Goal: Book appointment/travel/reservation

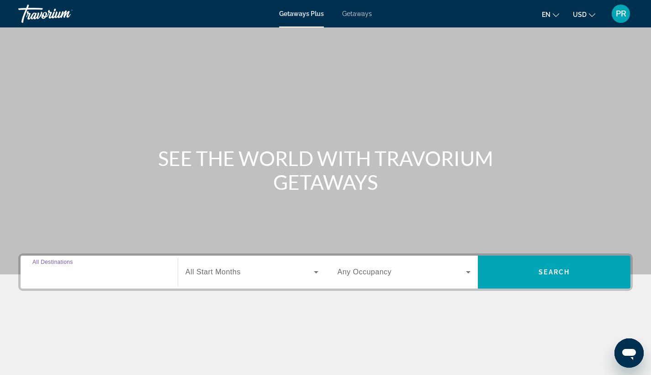
click at [88, 273] on input "Destination All Destinations" at bounding box center [98, 272] width 133 height 11
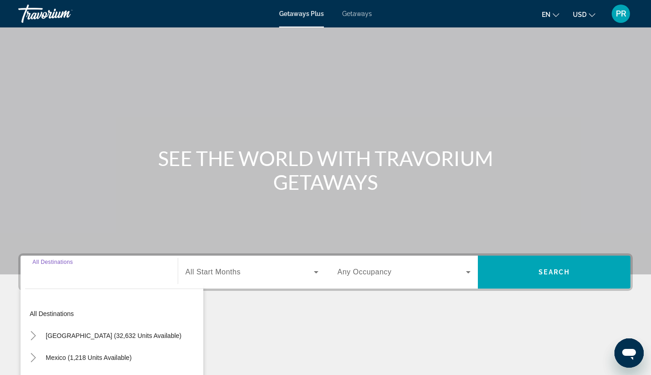
scroll to position [119, 0]
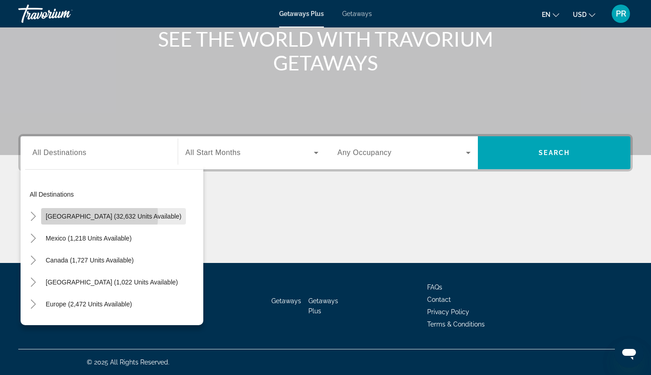
click at [90, 216] on span "[GEOGRAPHIC_DATA] (32,632 units available)" at bounding box center [114, 215] width 136 height 7
type input "**********"
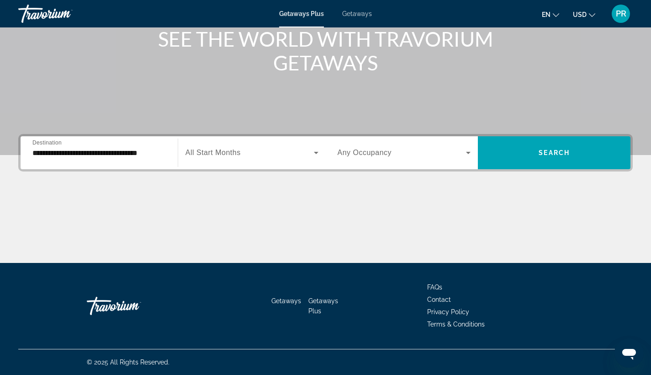
click at [196, 152] on span "All Start Months" at bounding box center [212, 152] width 55 height 8
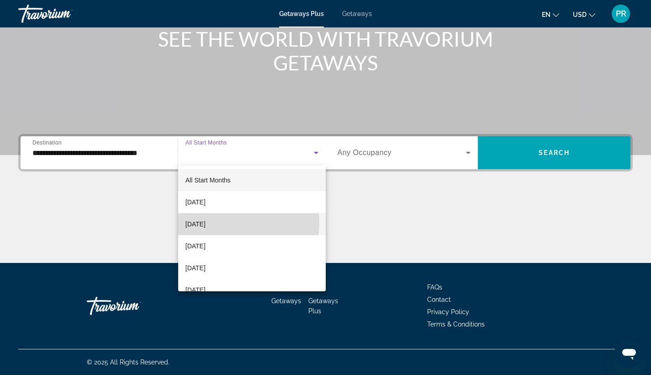
click at [206, 222] on span "October 2025" at bounding box center [195, 223] width 20 height 11
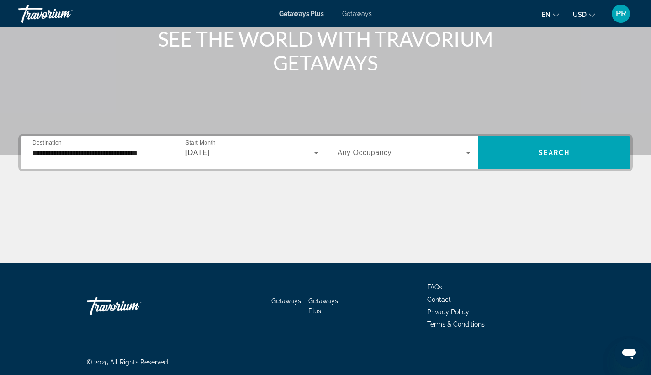
click at [361, 148] on span "Any Occupancy" at bounding box center [365, 152] width 54 height 8
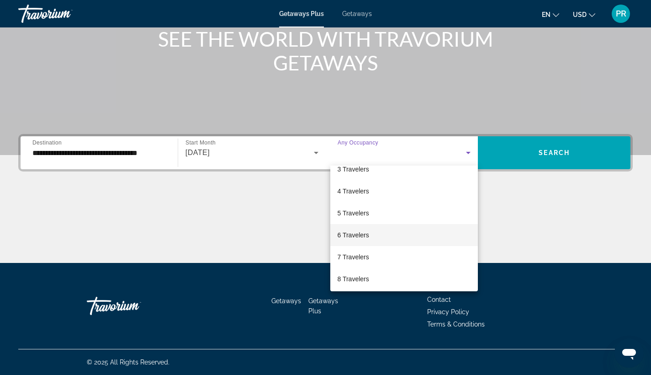
scroll to position [58, 0]
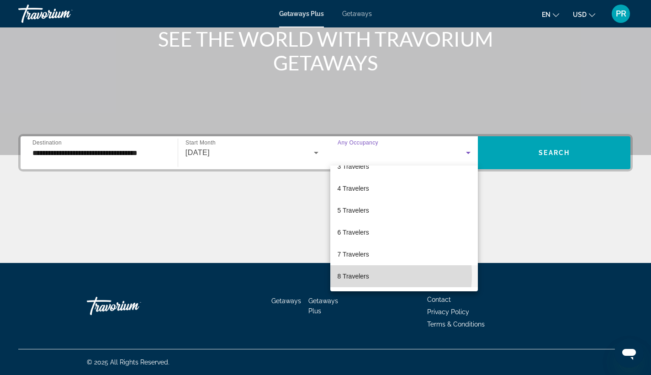
click at [356, 275] on span "8 Travelers" at bounding box center [354, 275] width 32 height 11
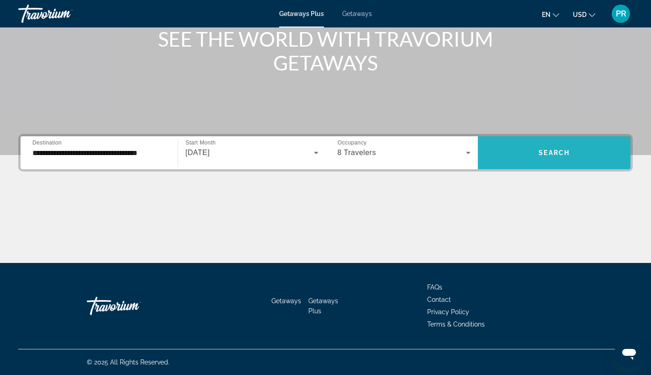
click at [527, 159] on span "Search widget" at bounding box center [554, 153] width 153 height 22
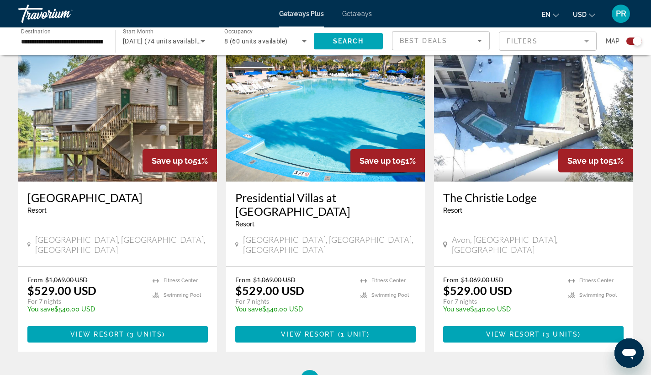
scroll to position [1339, 0]
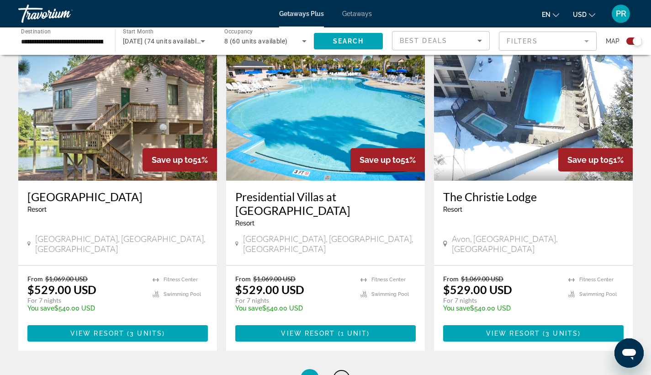
click at [341, 373] on span "2" at bounding box center [341, 378] width 5 height 10
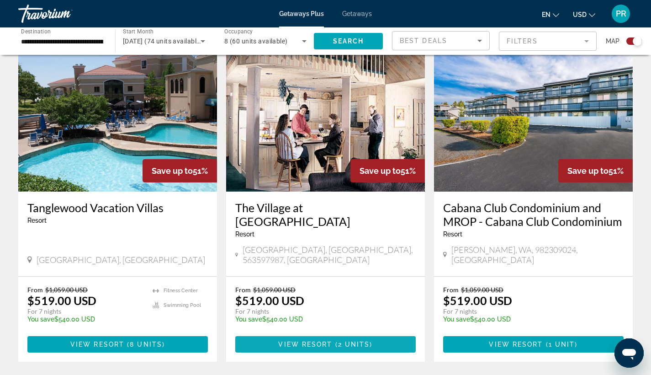
scroll to position [324, 0]
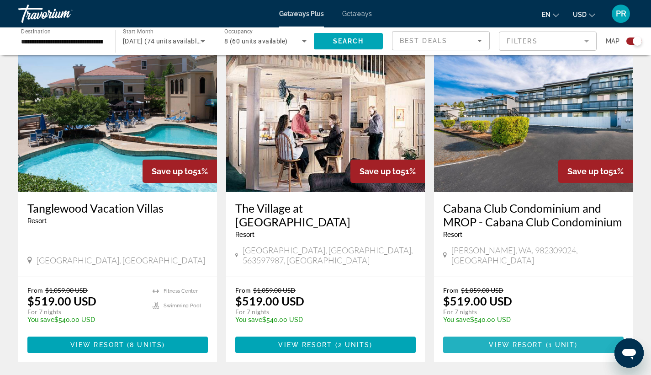
click at [539, 341] on span "View Resort" at bounding box center [516, 344] width 54 height 7
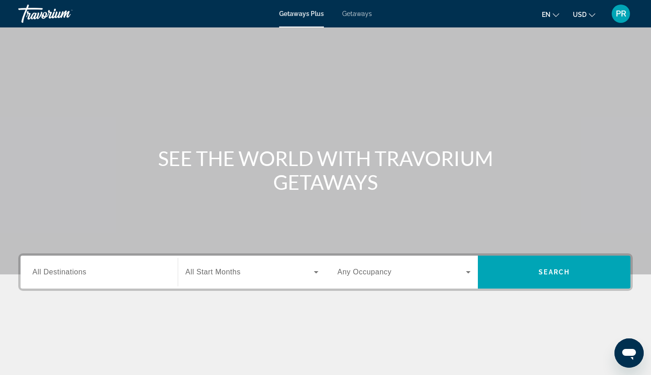
click at [53, 266] on div "Search widget" at bounding box center [98, 272] width 133 height 26
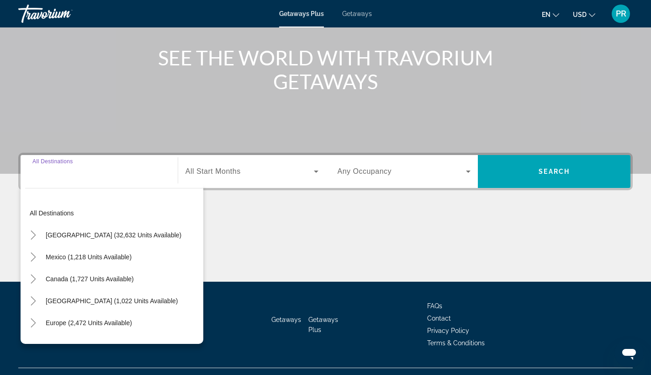
scroll to position [119, 0]
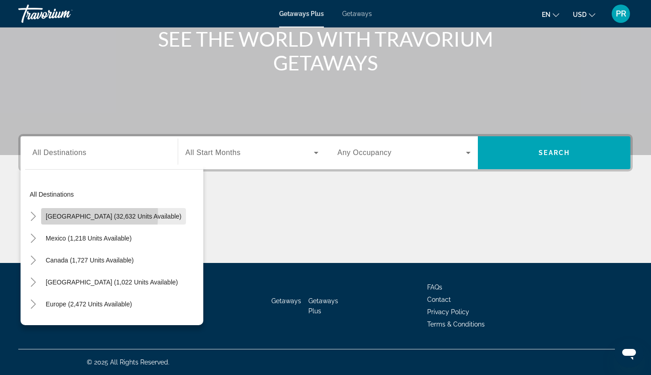
click at [60, 214] on span "United States (32,632 units available)" at bounding box center [114, 215] width 136 height 7
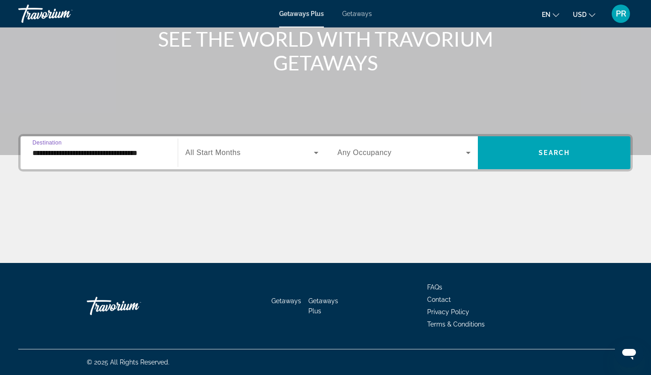
click at [63, 153] on input "**********" at bounding box center [98, 153] width 133 height 11
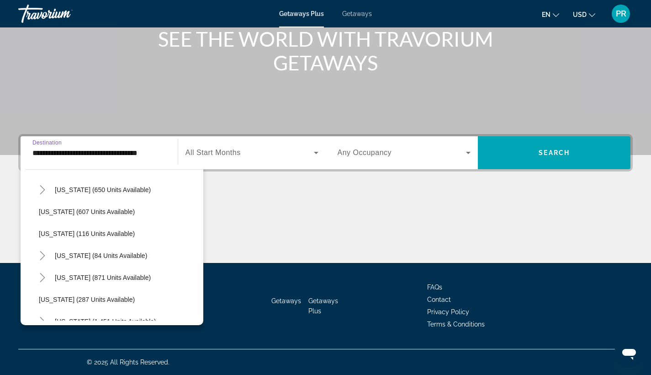
scroll to position [535, 0]
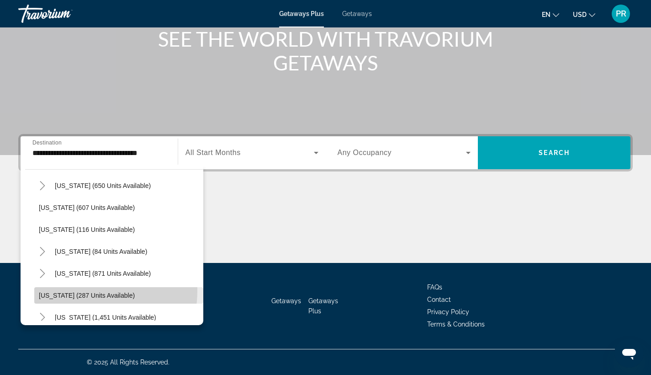
click at [77, 290] on span "Search widget" at bounding box center [118, 295] width 169 height 22
type input "**********"
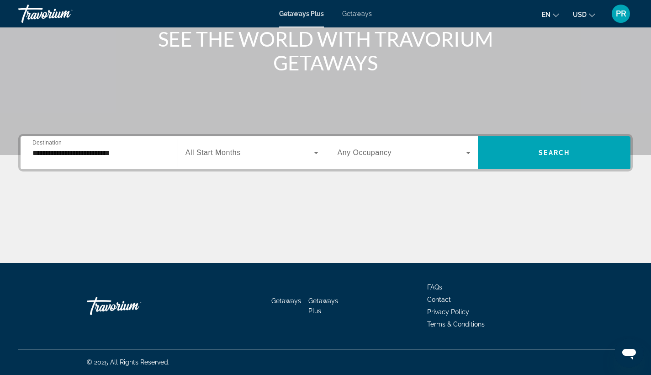
click at [225, 146] on div "Search widget" at bounding box center [251, 153] width 133 height 26
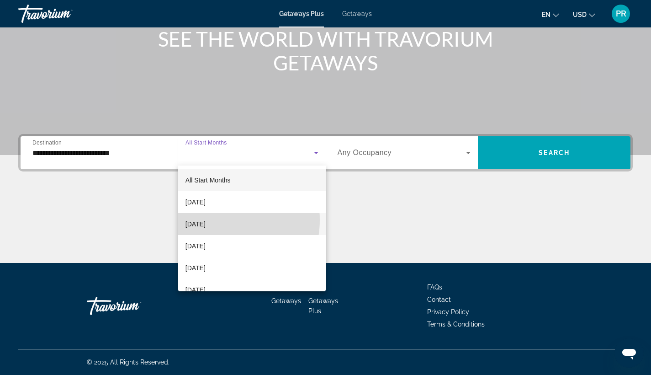
click at [206, 220] on span "[DATE]" at bounding box center [195, 223] width 20 height 11
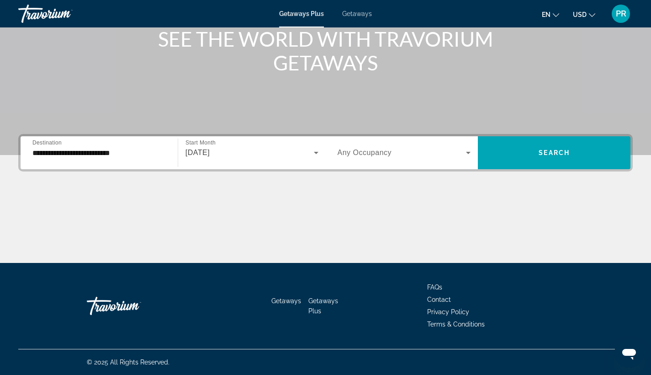
click at [394, 144] on div "Search widget" at bounding box center [404, 153] width 133 height 26
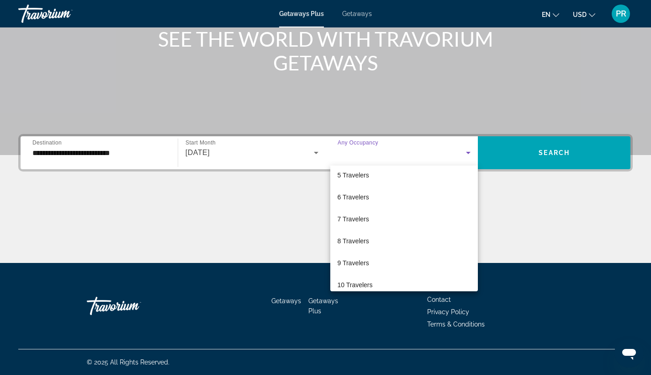
scroll to position [100, 0]
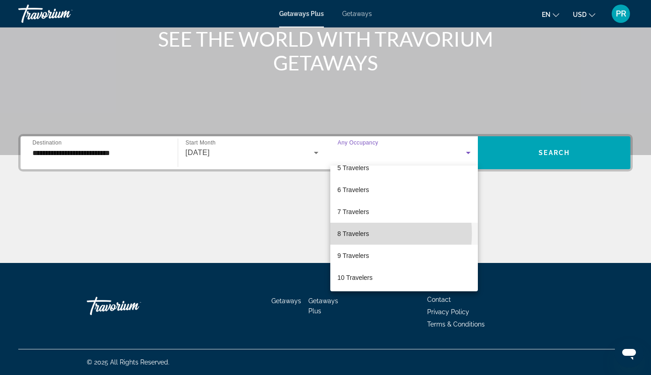
click at [357, 233] on span "8 Travelers" at bounding box center [354, 233] width 32 height 11
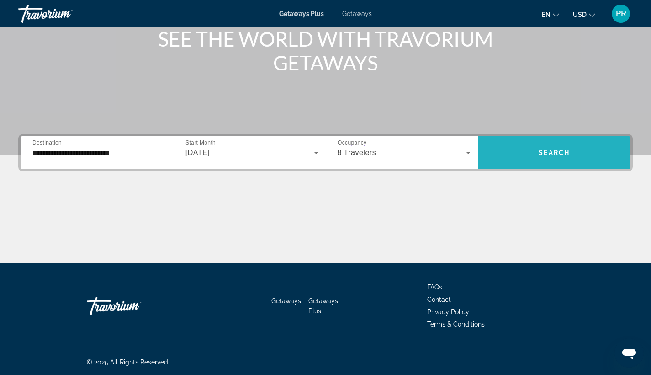
click at [539, 149] on span "Search" at bounding box center [554, 152] width 31 height 7
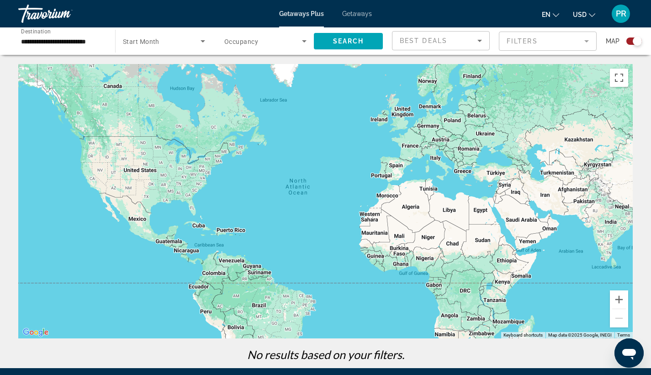
click at [45, 40] on input "**********" at bounding box center [62, 41] width 82 height 11
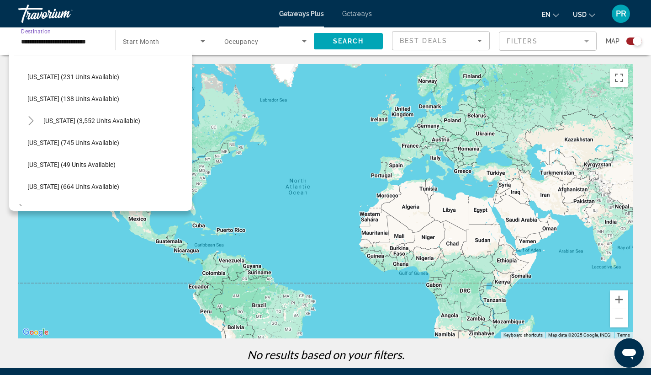
scroll to position [771, 0]
click at [65, 140] on span "[US_STATE] (745 units available)" at bounding box center [73, 141] width 92 height 7
type input "**********"
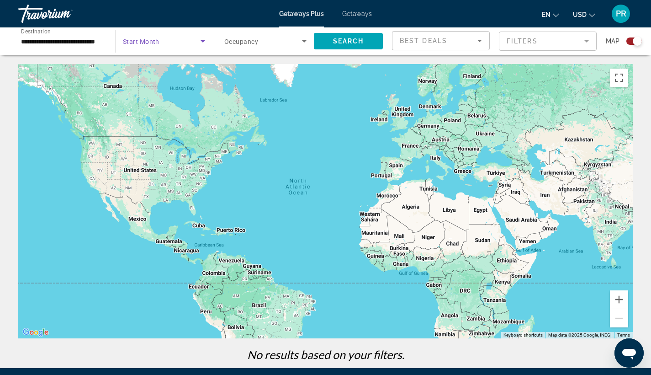
click at [172, 45] on span "Search widget" at bounding box center [162, 41] width 78 height 11
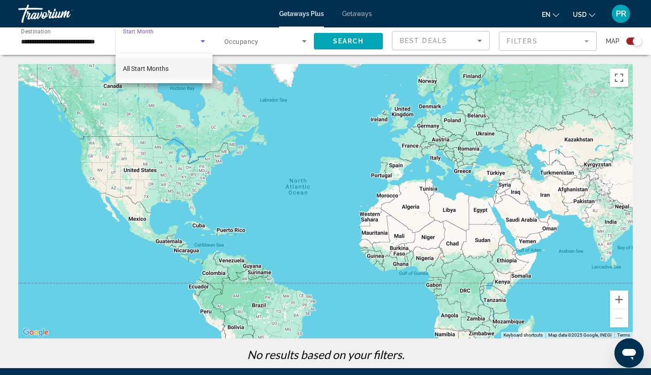
click at [165, 37] on div at bounding box center [325, 187] width 651 height 375
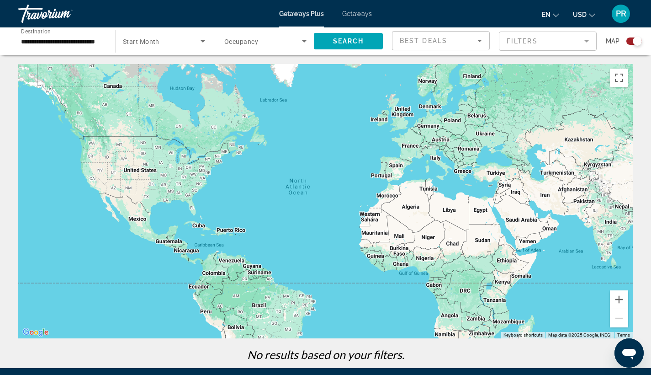
click at [346, 18] on div "Getaways Plus Getaways en English Español Français Italiano Português русский U…" at bounding box center [325, 14] width 651 height 24
click at [304, 16] on span "Getaways Plus" at bounding box center [301, 13] width 45 height 7
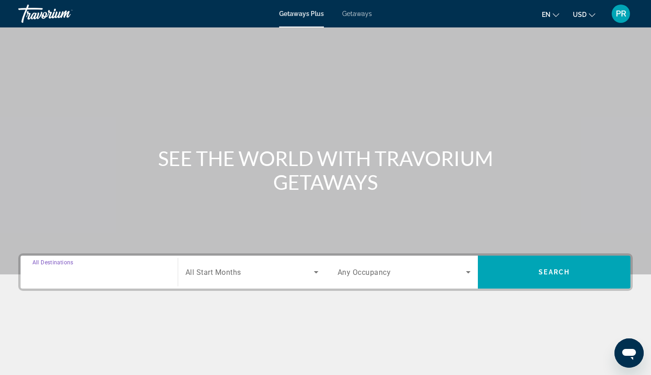
click at [123, 273] on input "Destination All Destinations" at bounding box center [98, 272] width 133 height 11
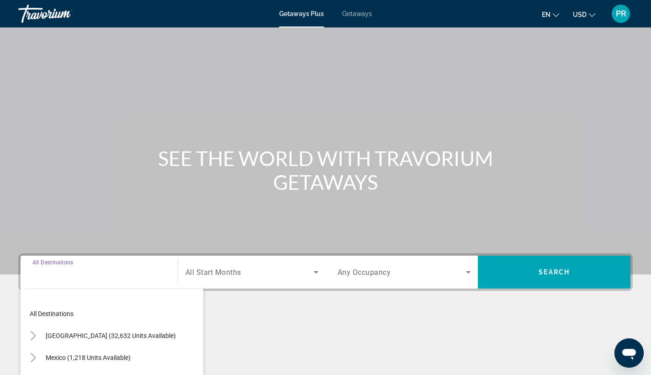
scroll to position [119, 0]
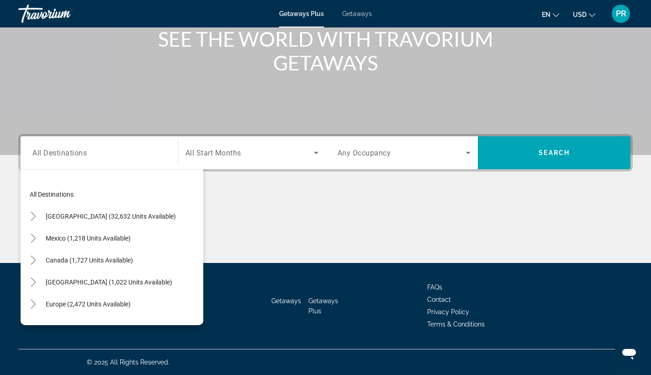
click at [245, 158] on div "Search widget" at bounding box center [251, 153] width 133 height 26
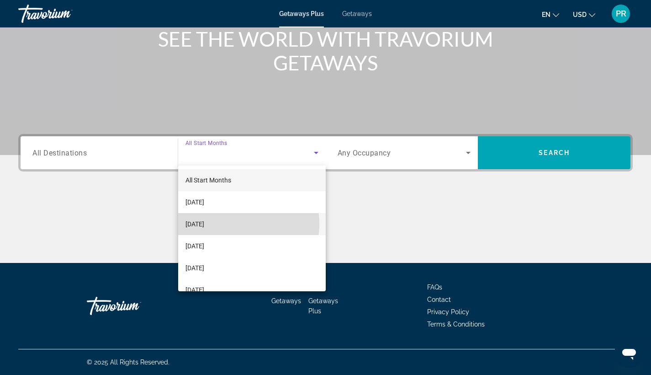
click at [226, 223] on mat-option "[DATE]" at bounding box center [252, 224] width 148 height 22
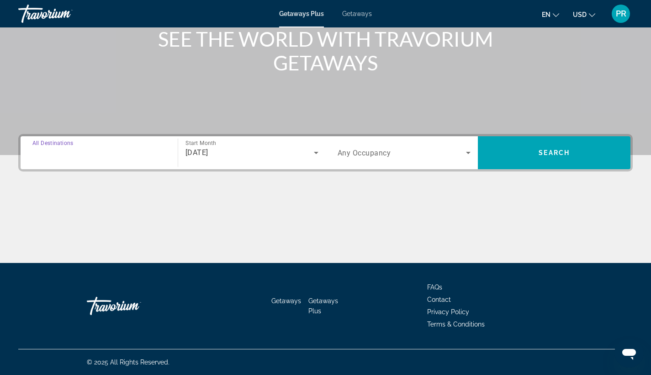
click at [147, 148] on input "Destination All Destinations" at bounding box center [98, 153] width 133 height 11
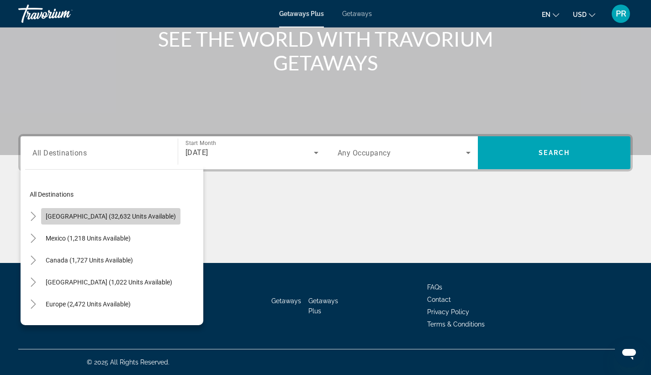
click at [132, 215] on span "[GEOGRAPHIC_DATA] (32,632 units available)" at bounding box center [111, 215] width 130 height 7
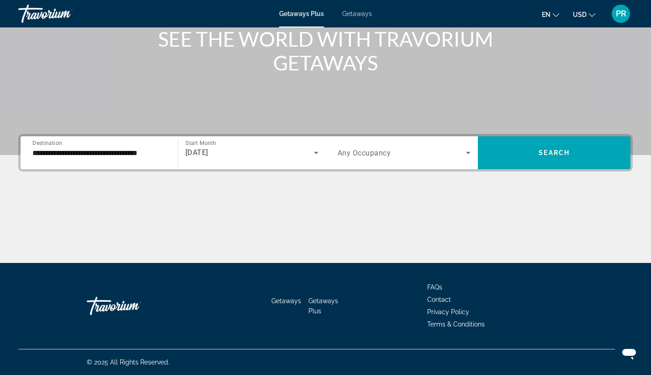
click at [122, 147] on div "**********" at bounding box center [98, 153] width 133 height 26
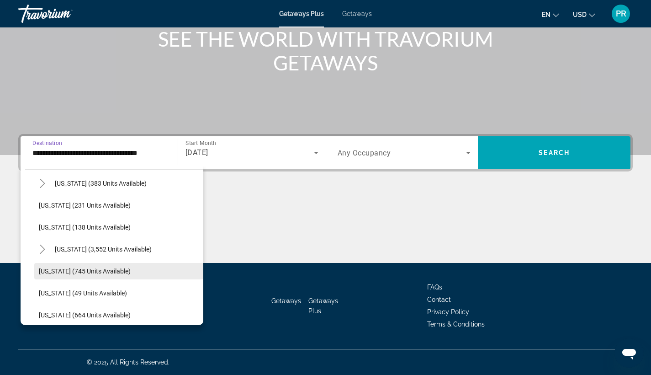
scroll to position [756, 0]
click at [117, 267] on span "Search widget" at bounding box center [118, 271] width 169 height 22
type input "**********"
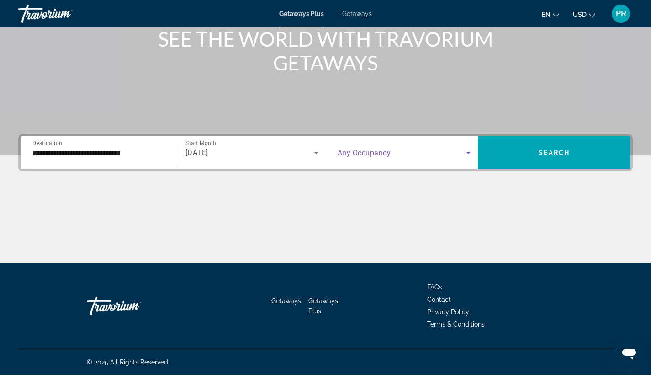
click at [421, 153] on span "Search widget" at bounding box center [402, 152] width 129 height 11
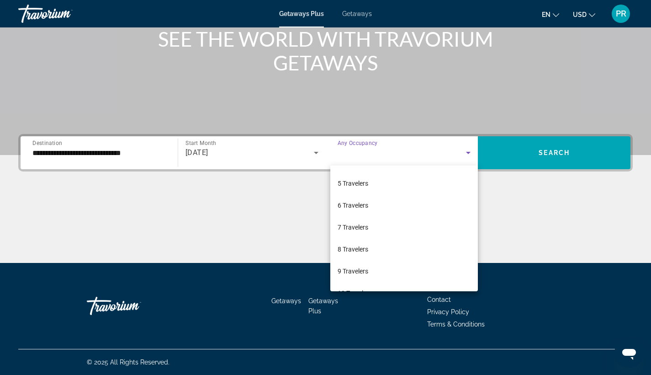
scroll to position [101, 0]
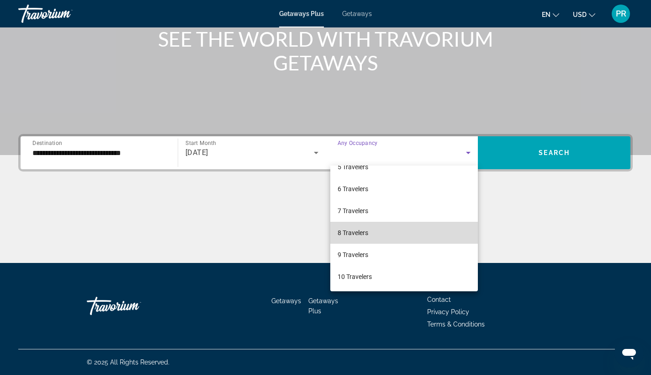
click at [459, 236] on mat-option "8 Travelers" at bounding box center [404, 233] width 148 height 22
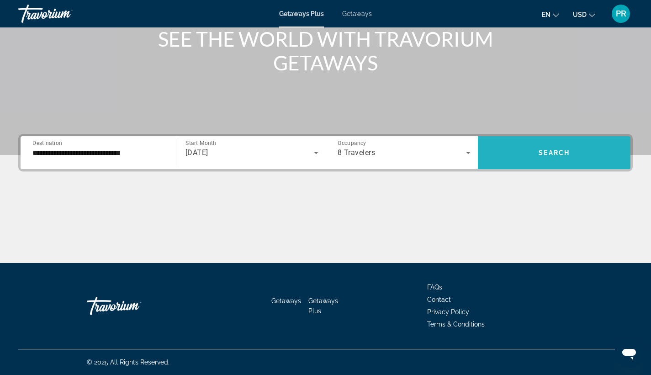
click at [547, 157] on span "Search widget" at bounding box center [554, 153] width 153 height 22
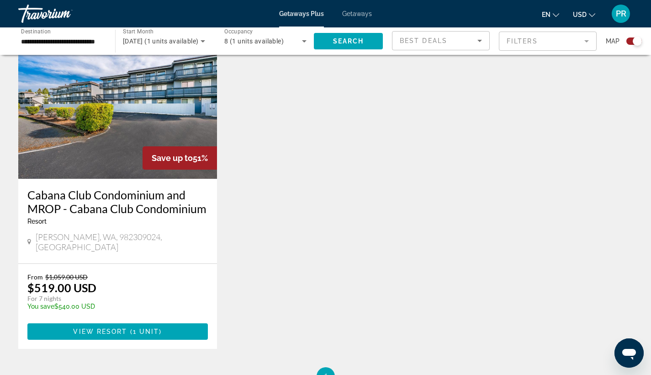
scroll to position [336, 0]
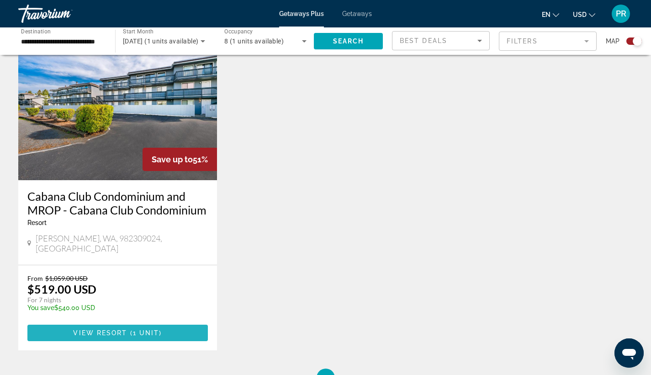
click at [162, 322] on span "Main content" at bounding box center [117, 333] width 180 height 22
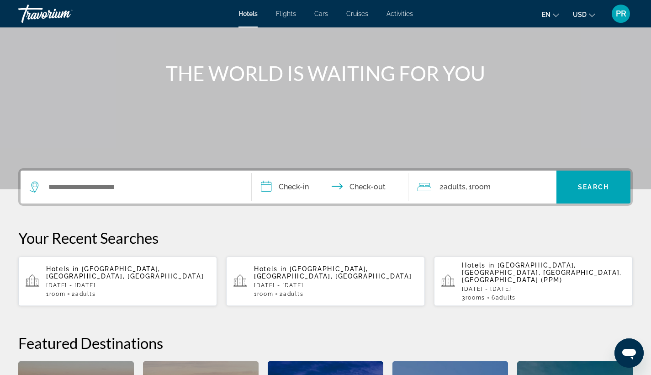
scroll to position [85, 0]
click at [75, 281] on p "Tue, 30 Dec - Tue, 06 Jan" at bounding box center [128, 284] width 164 height 6
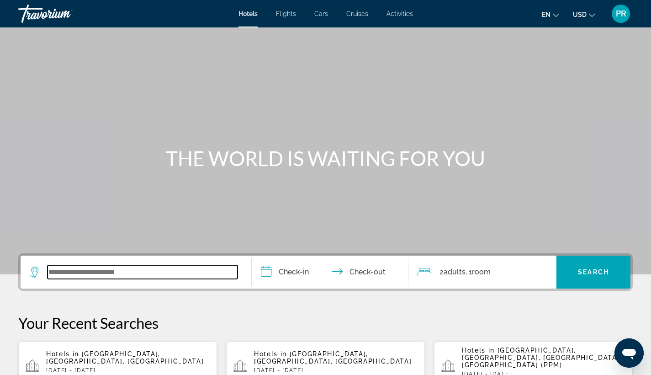
click at [160, 269] on input "Search widget" at bounding box center [143, 272] width 190 height 14
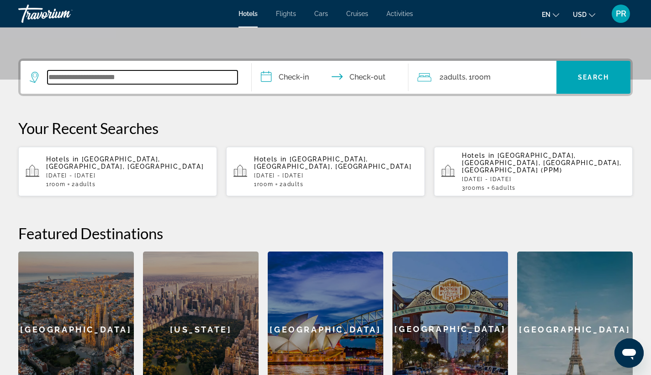
scroll to position [223, 0]
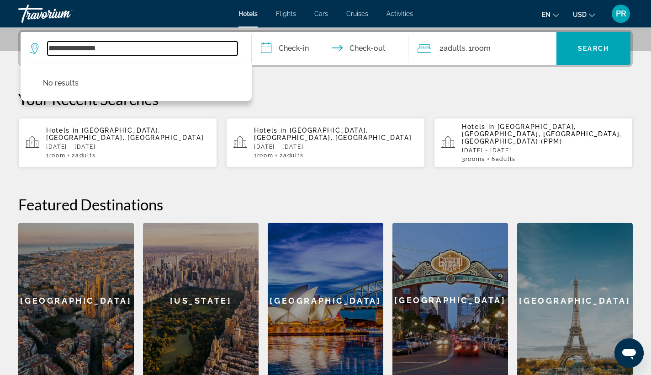
type input "**********"
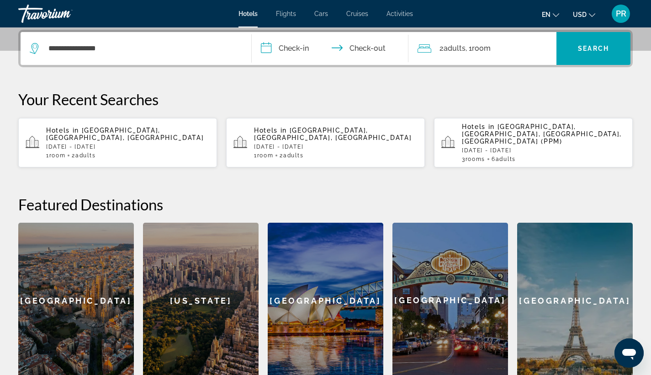
drag, startPoint x: 159, startPoint y: 267, endPoint x: 287, endPoint y: 47, distance: 254.5
click at [287, 47] on input "**********" at bounding box center [332, 50] width 161 height 36
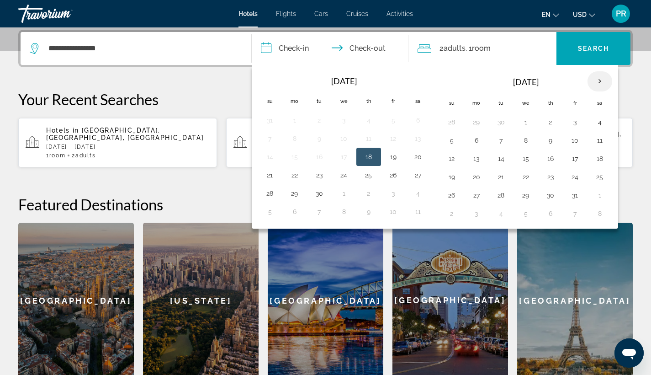
click at [597, 80] on th "Next month" at bounding box center [599, 81] width 25 height 20
click at [296, 176] on button "20" at bounding box center [294, 176] width 15 height 13
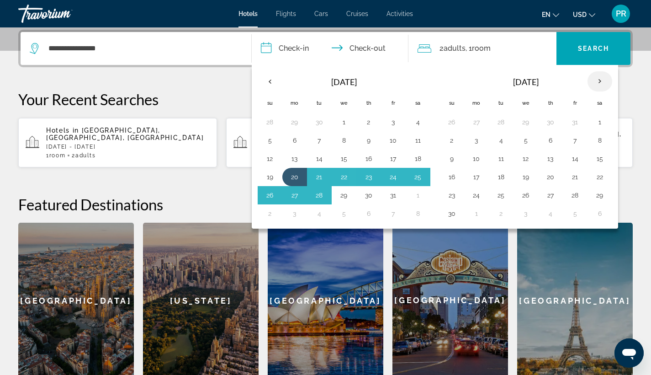
click at [598, 81] on th "Next month" at bounding box center [599, 81] width 25 height 20
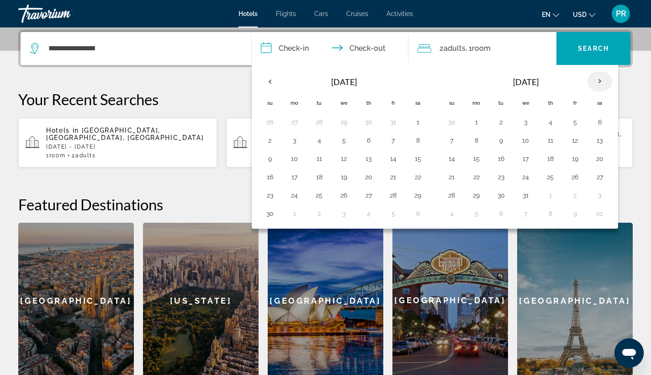
click at [598, 81] on th "Next month" at bounding box center [599, 81] width 25 height 20
click at [598, 82] on th "Next month" at bounding box center [599, 81] width 25 height 20
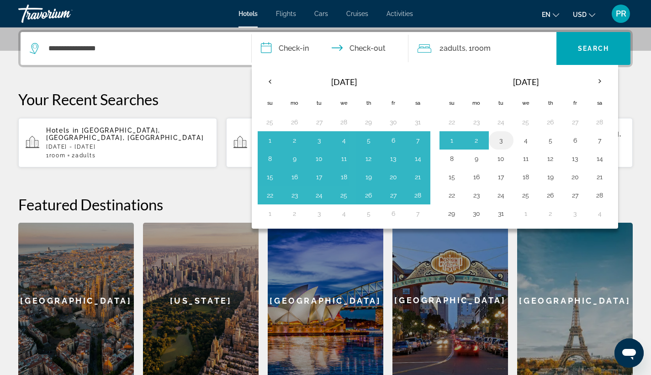
click at [500, 140] on button "3" at bounding box center [501, 140] width 15 height 13
type input "**********"
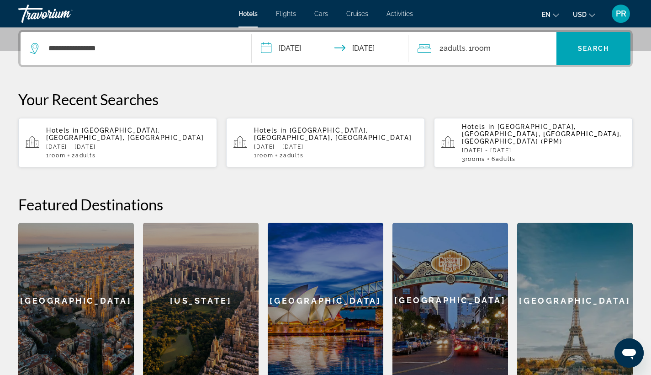
click at [304, 46] on input "**********" at bounding box center [332, 50] width 161 height 36
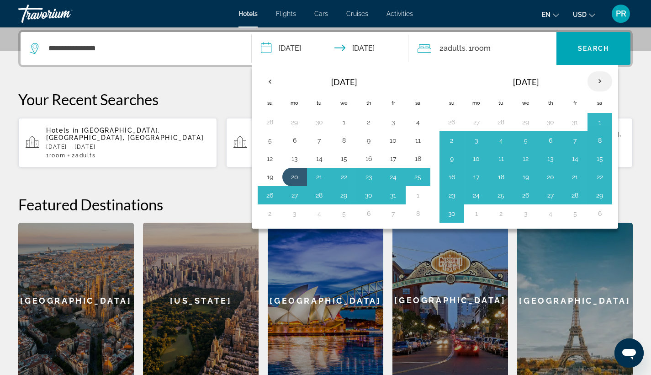
click at [601, 83] on th "Next month" at bounding box center [599, 81] width 25 height 20
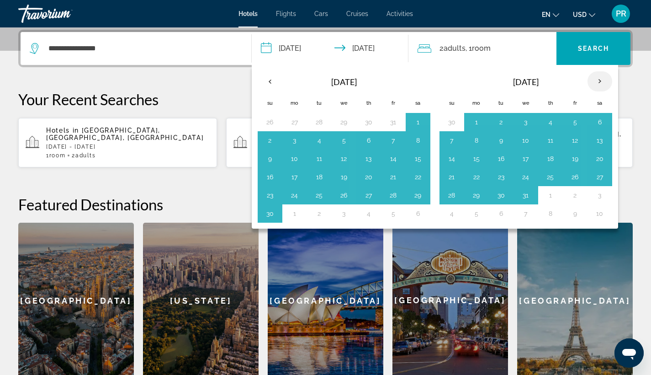
click at [601, 83] on th "Next month" at bounding box center [599, 81] width 25 height 20
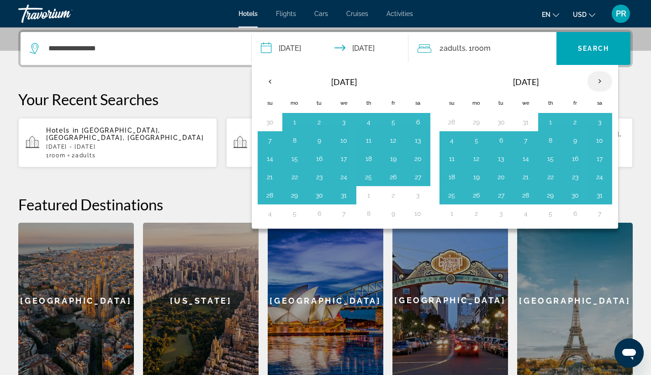
click at [601, 83] on th "Next month" at bounding box center [599, 81] width 25 height 20
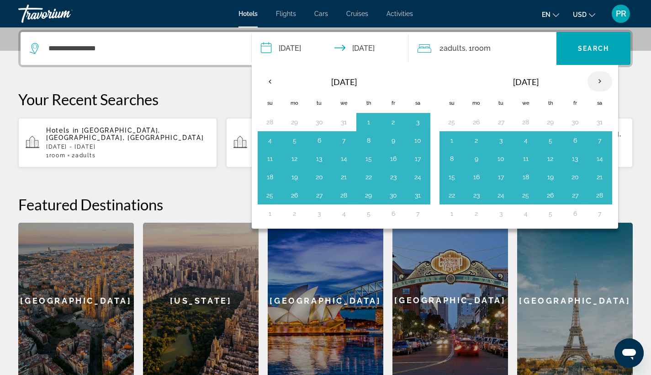
click at [601, 83] on th "Next month" at bounding box center [599, 81] width 25 height 20
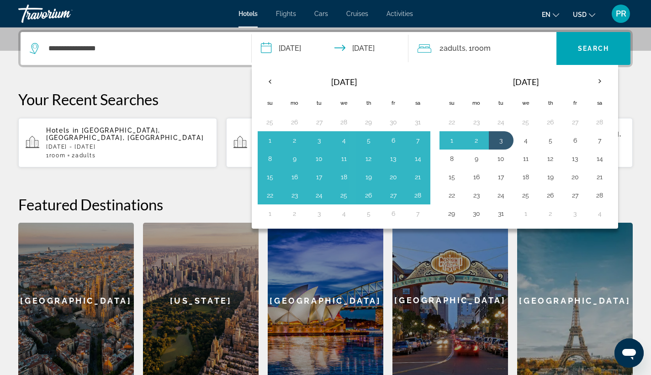
click at [333, 201] on table "Feb 2026 Su Mo Tu We Th Fr Sa 25 26 27 28 29 30 31 1 2 3 4 5 6 7 8 9 10 11 12 1…" at bounding box center [344, 147] width 173 height 152
click at [343, 193] on button "25" at bounding box center [344, 195] width 15 height 13
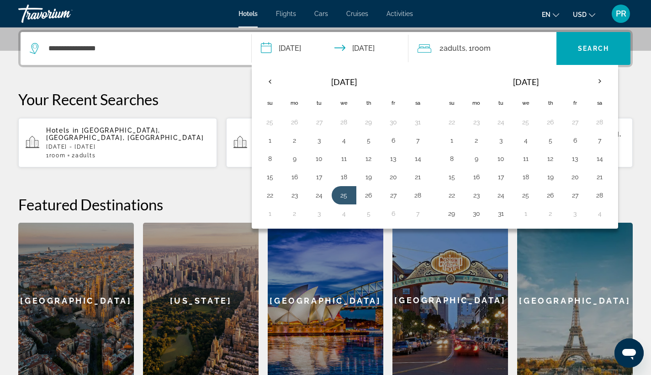
click at [440, 48] on span "2 Adult Adults" at bounding box center [452, 48] width 26 height 13
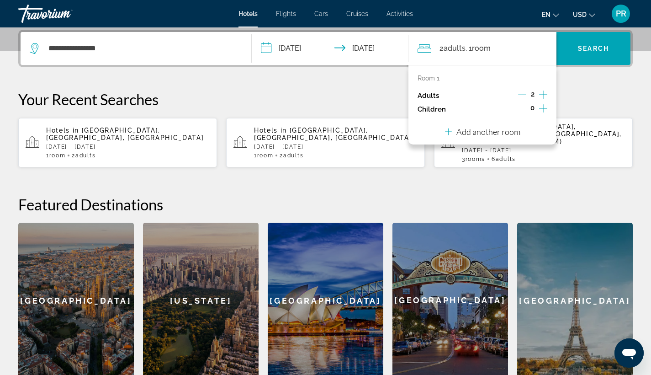
click at [545, 91] on icon "Increment adults" at bounding box center [543, 94] width 8 height 11
click at [525, 93] on icon "Decrement adults" at bounding box center [522, 94] width 8 height 8
click at [545, 95] on icon "Increment adults" at bounding box center [543, 94] width 8 height 11
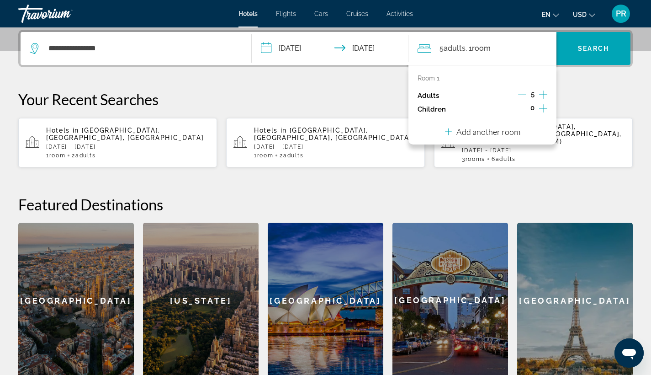
click at [545, 95] on icon "Increment adults" at bounding box center [543, 94] width 8 height 11
click at [523, 93] on icon "Decrement adults" at bounding box center [522, 94] width 8 height 8
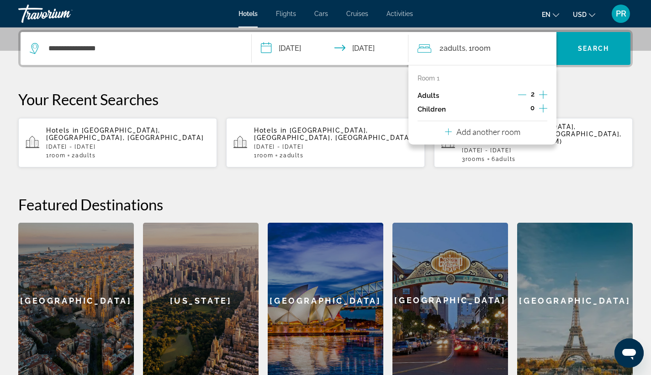
click at [544, 95] on icon "Increment adults" at bounding box center [543, 94] width 8 height 11
click at [595, 53] on span "Search widget" at bounding box center [593, 48] width 74 height 22
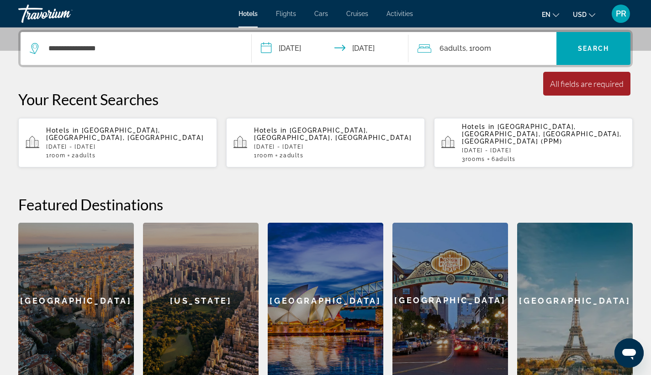
click at [125, 56] on div "**********" at bounding box center [136, 48] width 212 height 33
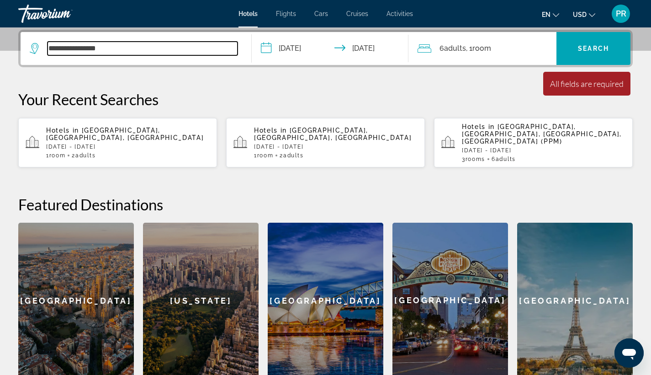
click at [111, 47] on input "**********" at bounding box center [143, 49] width 190 height 14
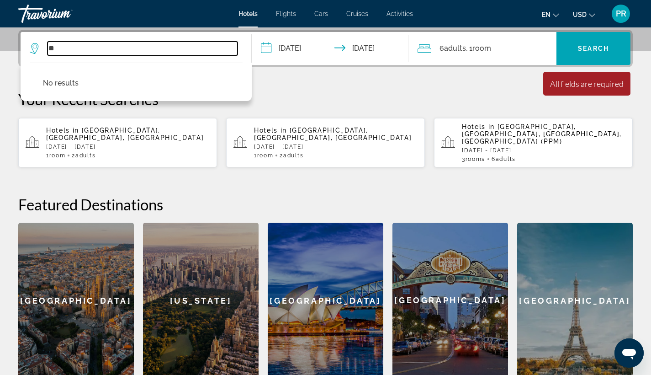
type input "*"
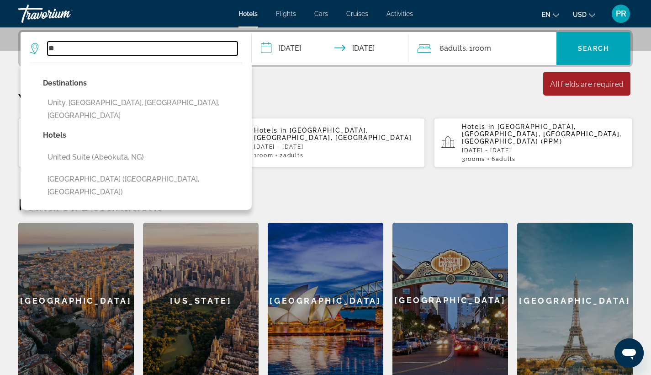
type input "*"
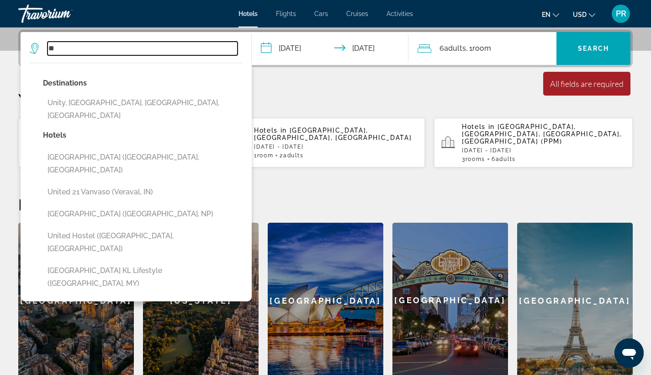
type input "*"
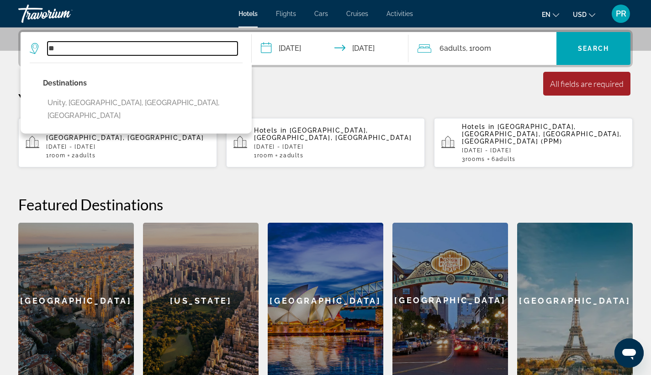
type input "*"
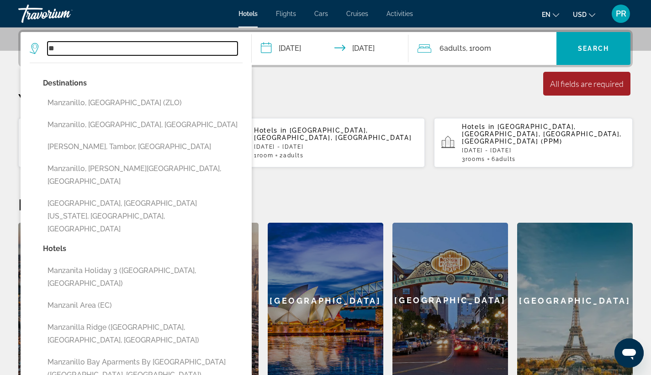
type input "*"
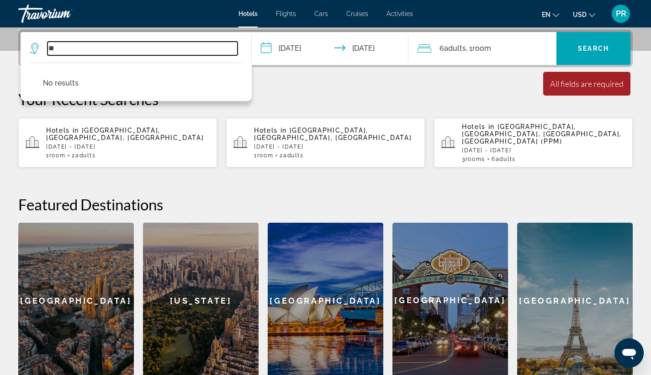
type input "*"
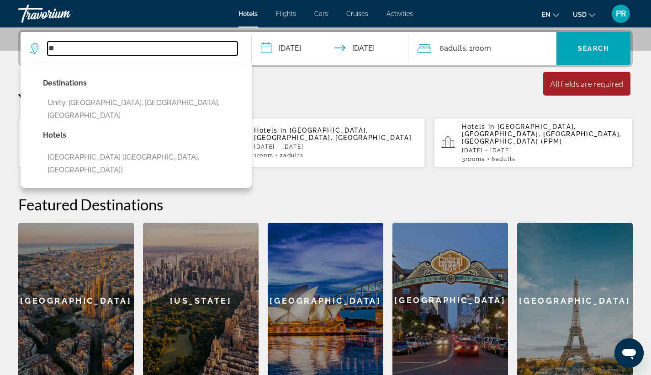
type input "*"
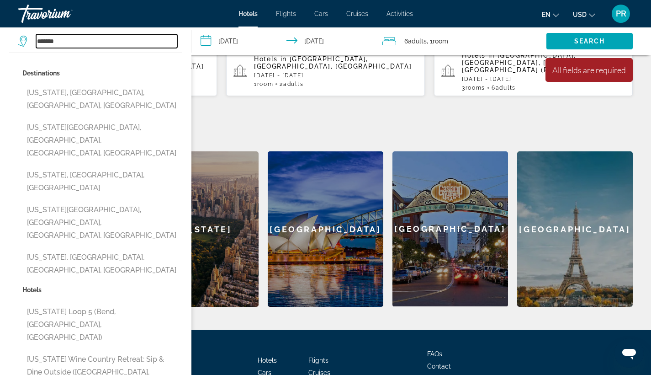
scroll to position [293, 0]
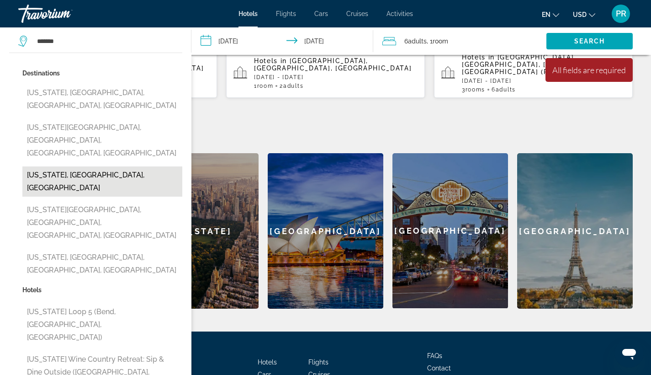
click at [100, 166] on button "[US_STATE], [GEOGRAPHIC_DATA], [GEOGRAPHIC_DATA]" at bounding box center [102, 181] width 160 height 30
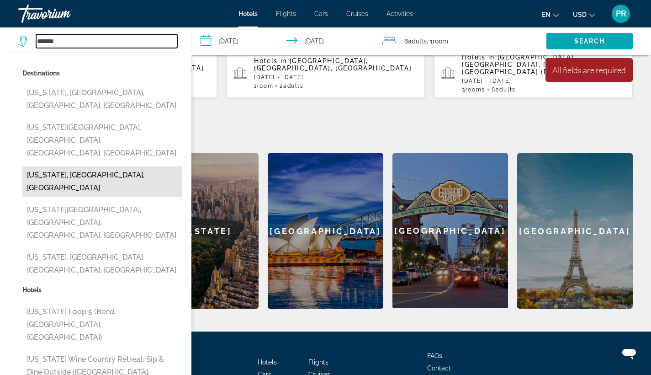
type input "**********"
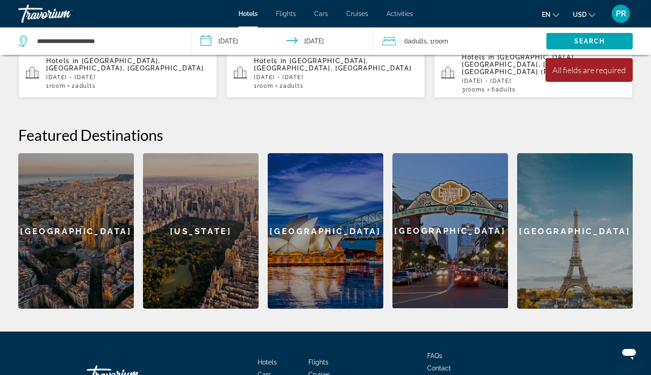
click at [240, 37] on input "**********" at bounding box center [284, 42] width 186 height 30
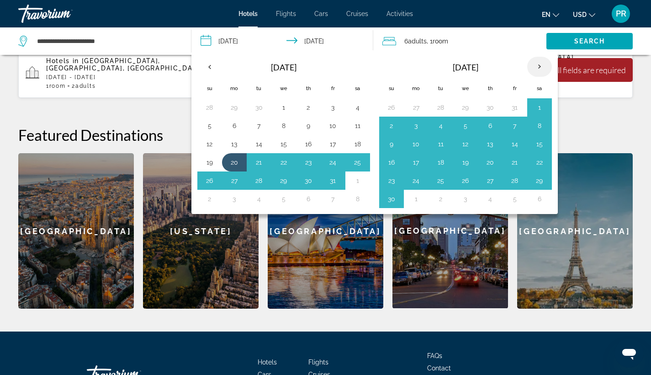
click at [537, 63] on th "Next month" at bounding box center [539, 67] width 25 height 20
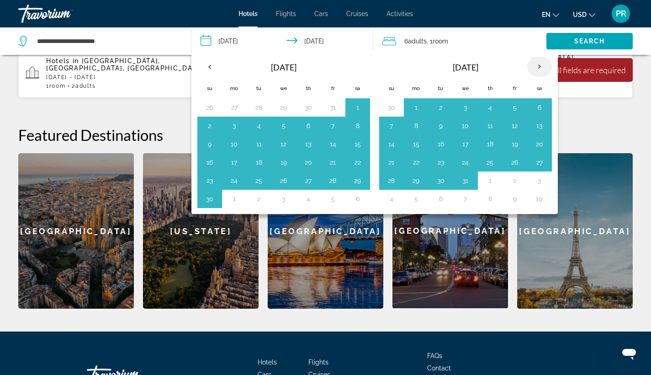
click at [537, 63] on th "Next month" at bounding box center [539, 67] width 25 height 20
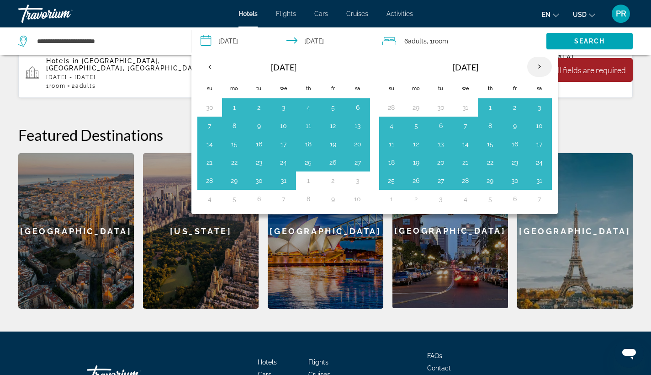
click at [537, 63] on th "Next month" at bounding box center [539, 67] width 25 height 20
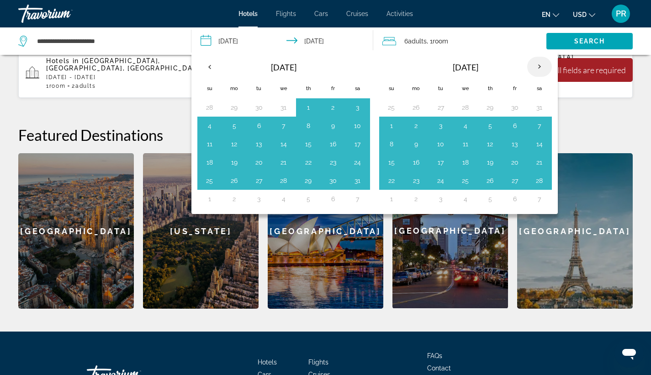
click at [537, 63] on th "Next month" at bounding box center [539, 67] width 25 height 20
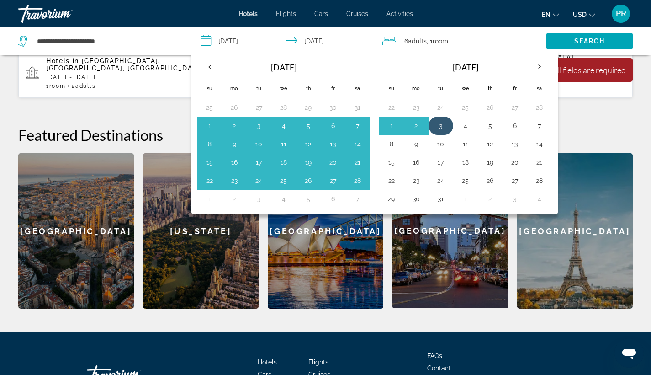
click at [441, 126] on button "3" at bounding box center [441, 125] width 15 height 13
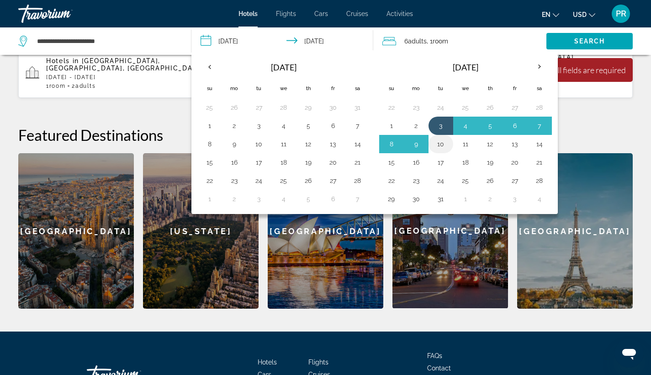
click at [441, 142] on button "10" at bounding box center [441, 144] width 15 height 13
type input "**********"
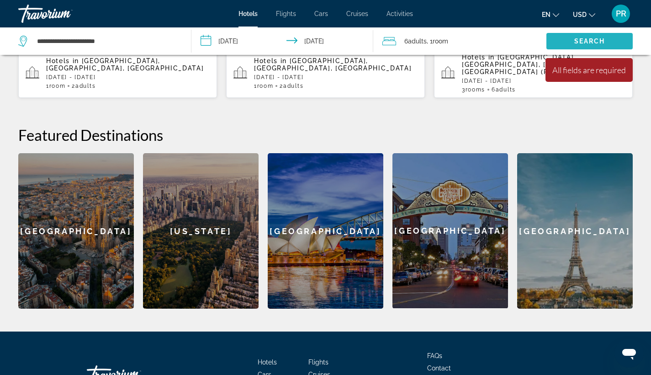
click at [576, 45] on span "Search widget" at bounding box center [589, 41] width 86 height 22
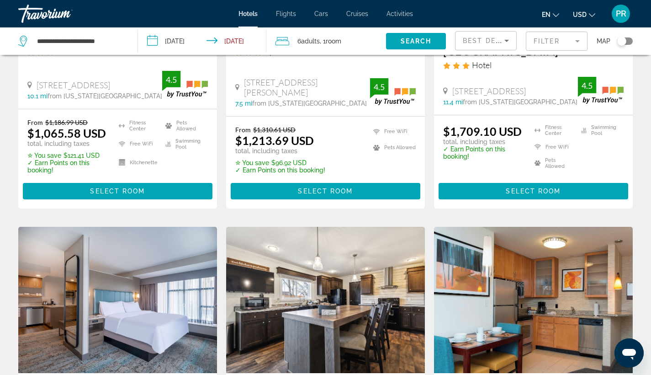
scroll to position [598, 0]
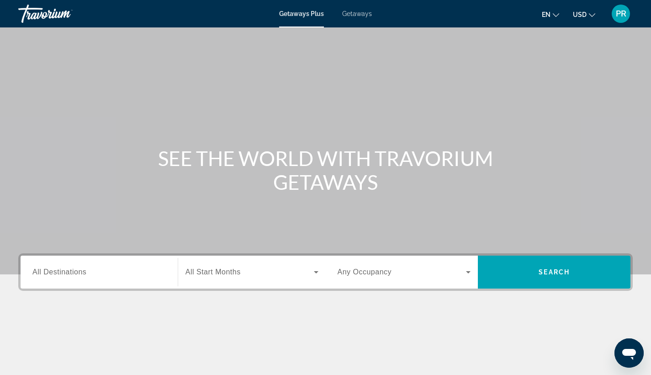
click at [61, 273] on span "All Destinations" at bounding box center [59, 272] width 54 height 8
click at [61, 273] on input "Destination All Destinations" at bounding box center [98, 272] width 133 height 11
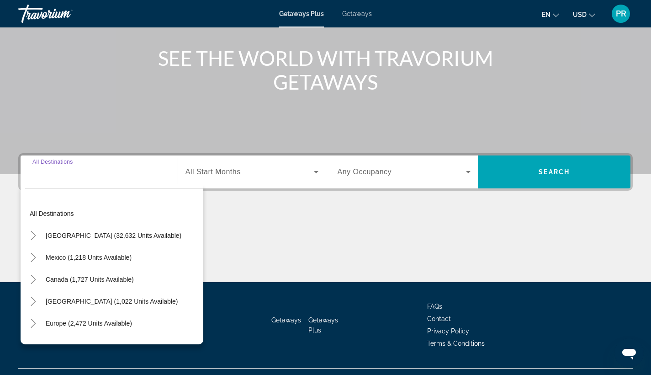
scroll to position [119, 0]
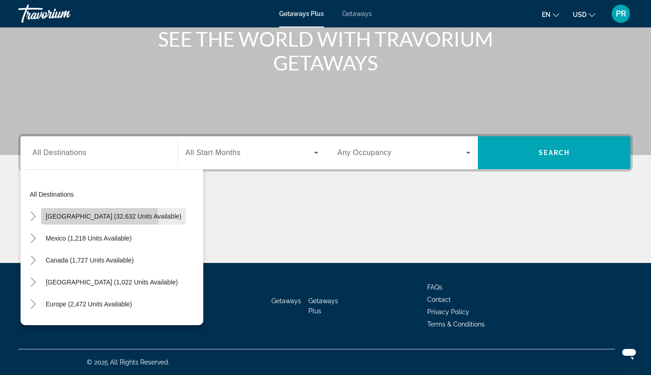
click at [73, 220] on span "Search widget" at bounding box center [113, 216] width 145 height 22
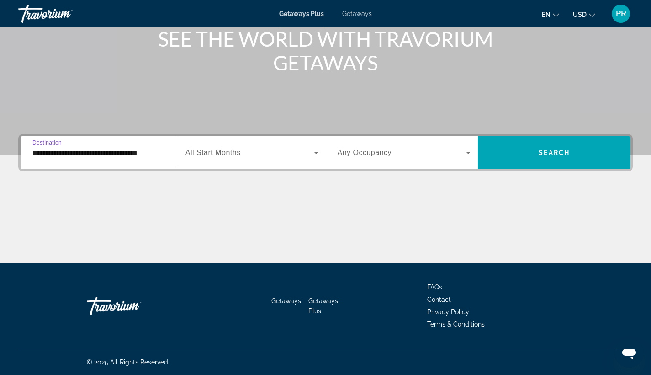
click at [77, 154] on input "**********" at bounding box center [98, 153] width 133 height 11
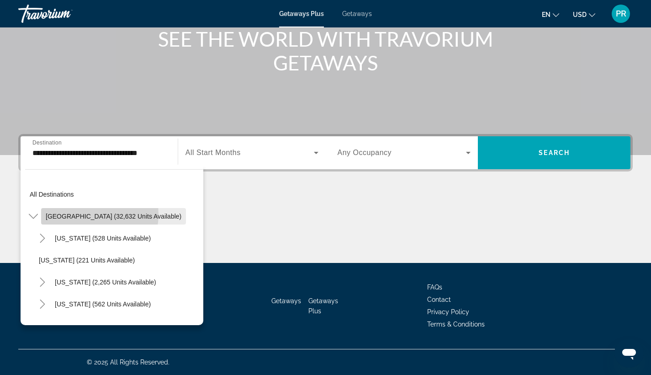
click at [90, 214] on span "[GEOGRAPHIC_DATA] (32,632 units available)" at bounding box center [114, 215] width 136 height 7
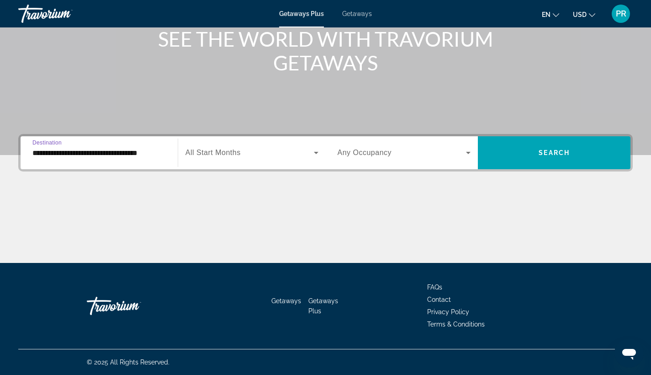
click at [108, 154] on input "**********" at bounding box center [98, 153] width 133 height 11
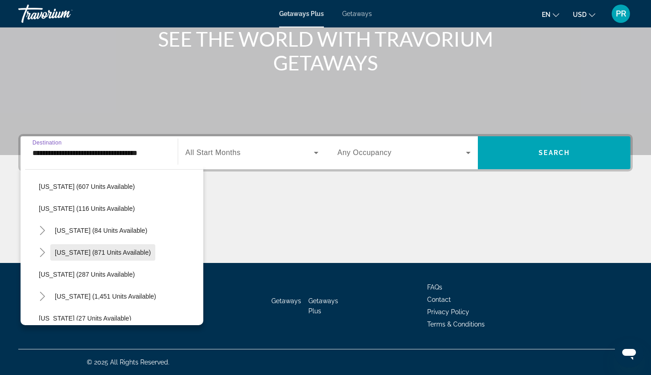
scroll to position [555, 0]
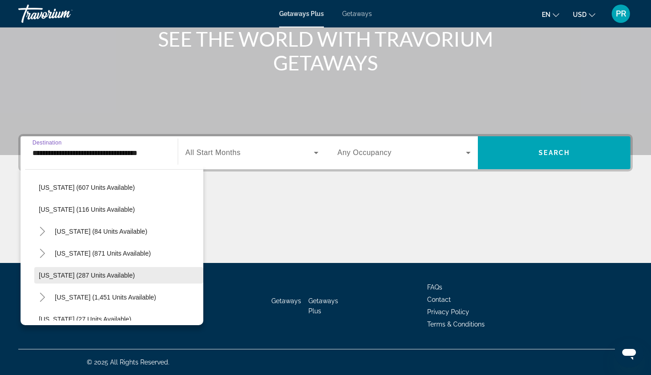
click at [71, 273] on span "[US_STATE] (287 units available)" at bounding box center [87, 274] width 96 height 7
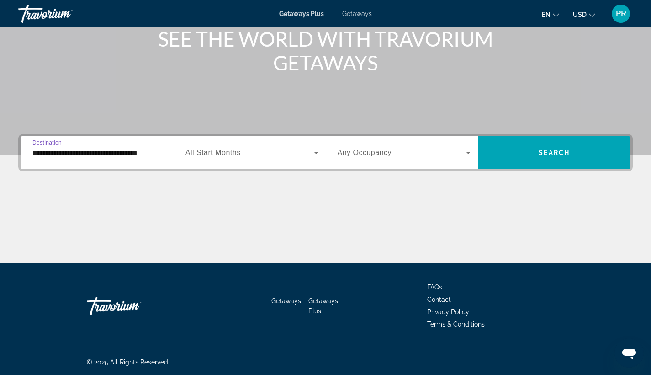
type input "**********"
click at [218, 152] on span "All Start Months" at bounding box center [212, 152] width 55 height 8
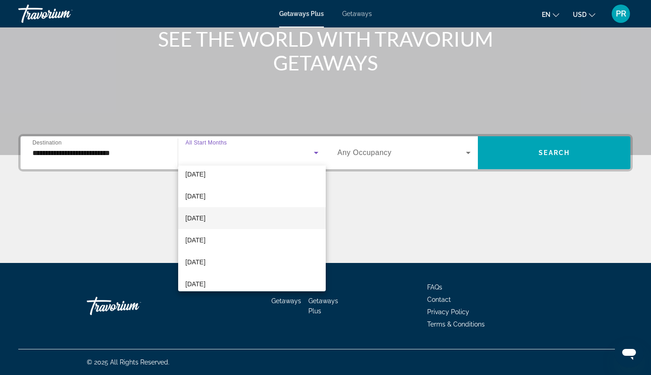
scroll to position [73, 0]
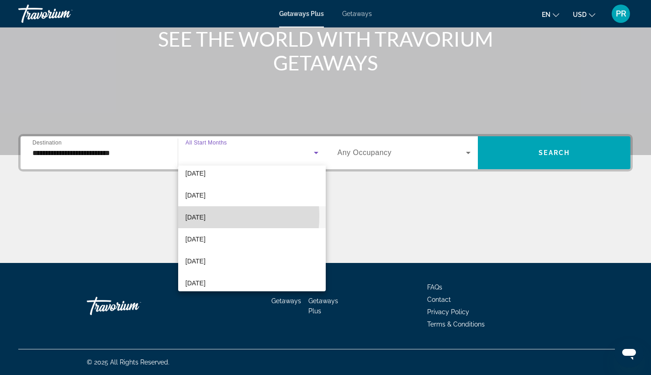
click at [197, 216] on span "[DATE]" at bounding box center [195, 217] width 20 height 11
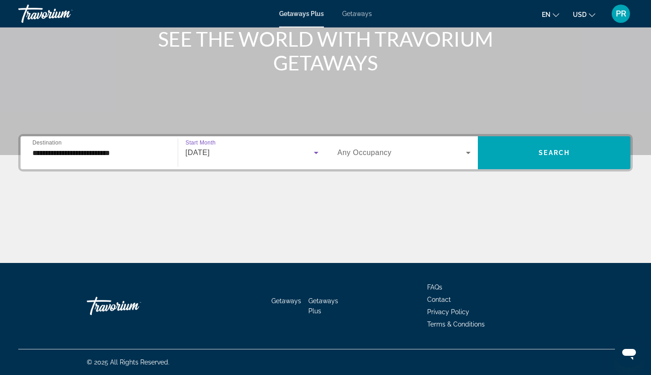
click at [240, 156] on div "[DATE]" at bounding box center [249, 152] width 128 height 11
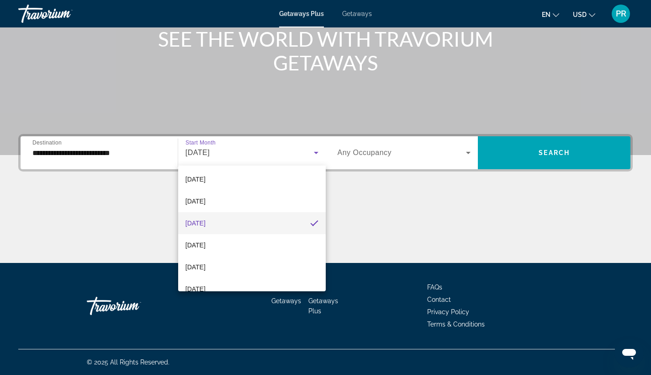
scroll to position [70, 0]
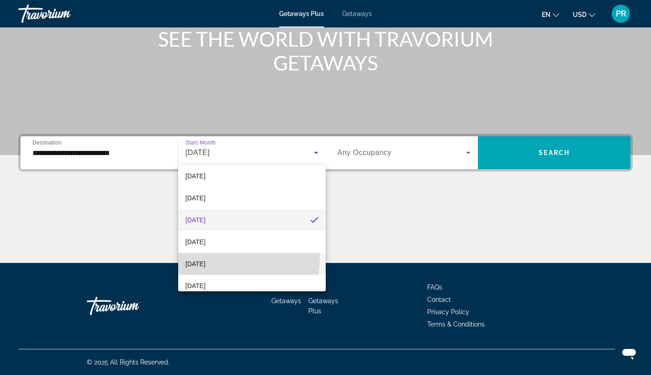
click at [213, 258] on mat-option "[DATE]" at bounding box center [252, 264] width 148 height 22
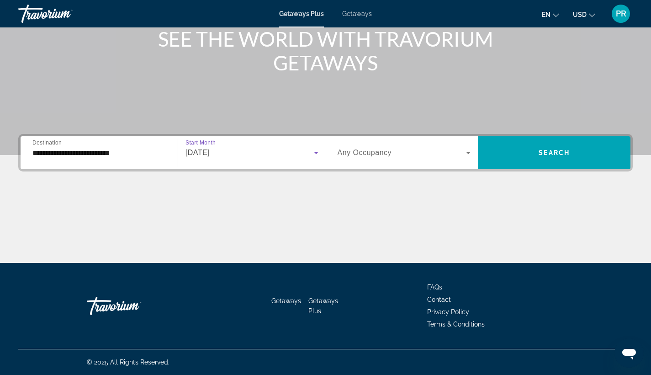
click at [365, 156] on span "Any Occupancy" at bounding box center [365, 152] width 54 height 8
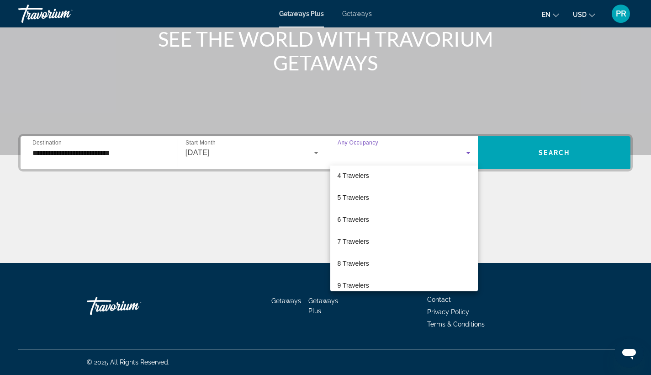
scroll to position [80, 0]
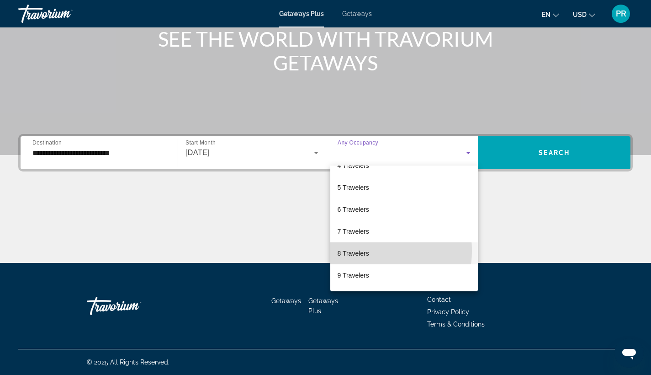
click at [358, 250] on span "8 Travelers" at bounding box center [354, 253] width 32 height 11
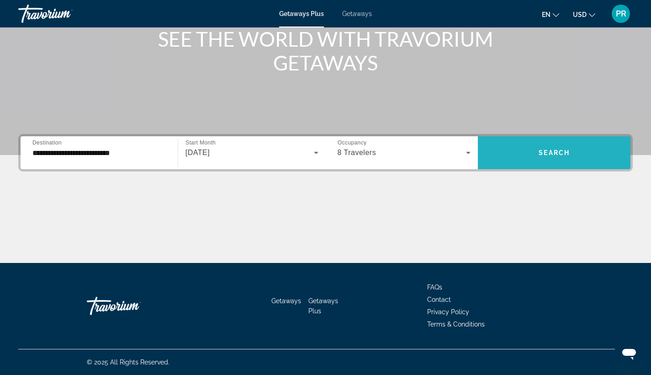
click at [548, 156] on span "Search" at bounding box center [554, 152] width 31 height 7
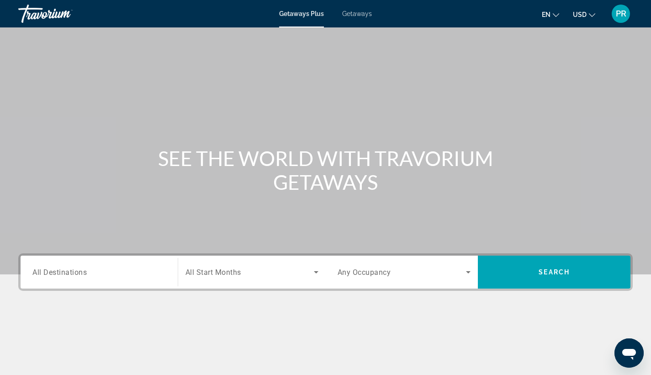
click at [64, 273] on span "All Destinations" at bounding box center [59, 271] width 54 height 9
click at [64, 273] on input "Destination All Destinations" at bounding box center [98, 272] width 133 height 11
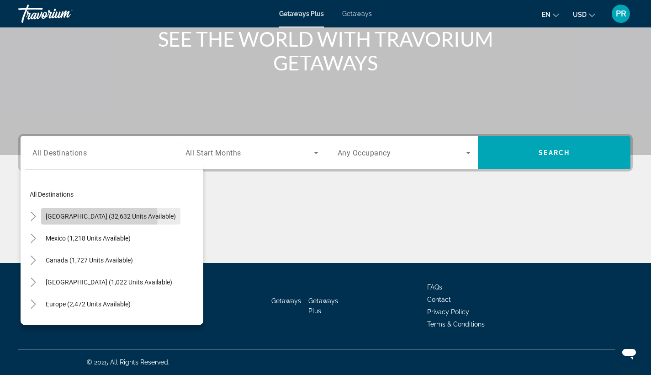
click at [90, 217] on span "[GEOGRAPHIC_DATA] (32,632 units available)" at bounding box center [111, 215] width 130 height 7
type input "**********"
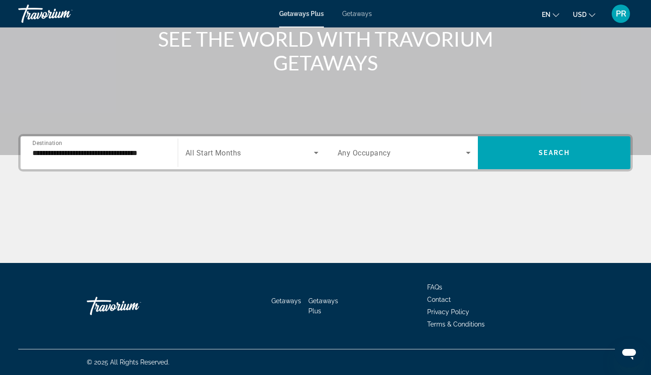
click at [223, 152] on span "All Start Months" at bounding box center [213, 152] width 56 height 9
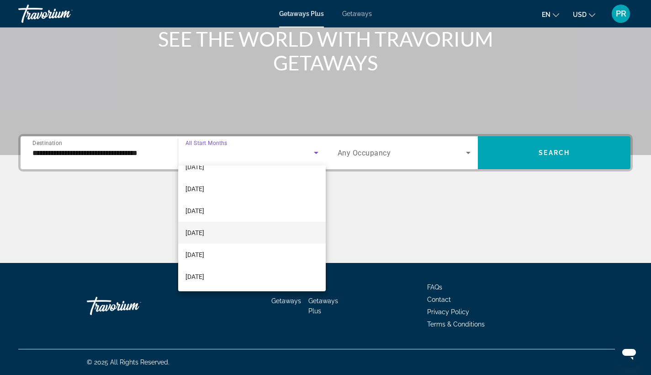
scroll to position [77, 0]
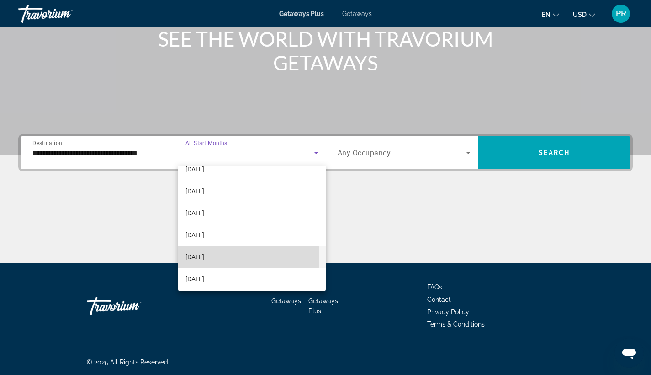
click at [203, 257] on span "[DATE]" at bounding box center [194, 256] width 19 height 11
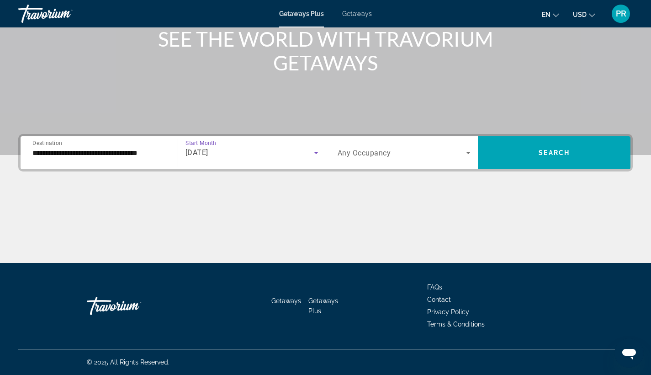
click at [385, 148] on span "Search widget" at bounding box center [402, 152] width 129 height 11
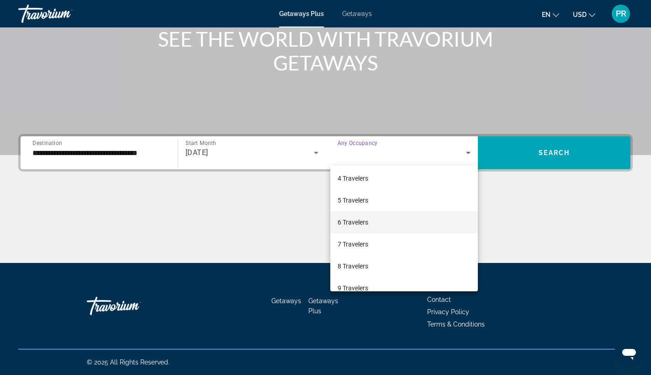
scroll to position [65, 0]
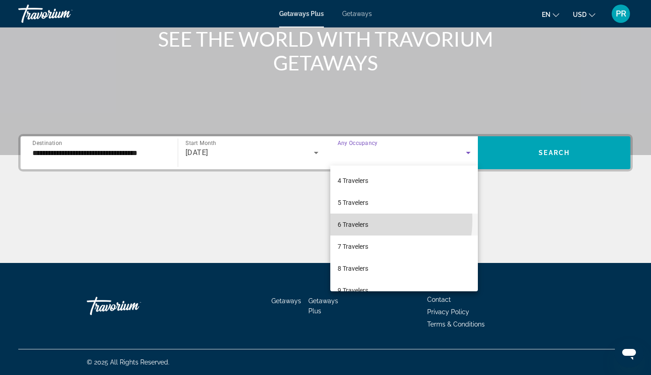
click at [357, 220] on span "6 Travelers" at bounding box center [353, 224] width 31 height 11
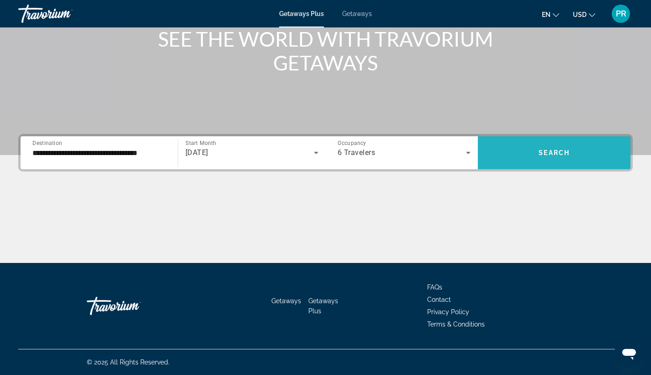
click at [527, 155] on span "Search widget" at bounding box center [554, 153] width 153 height 22
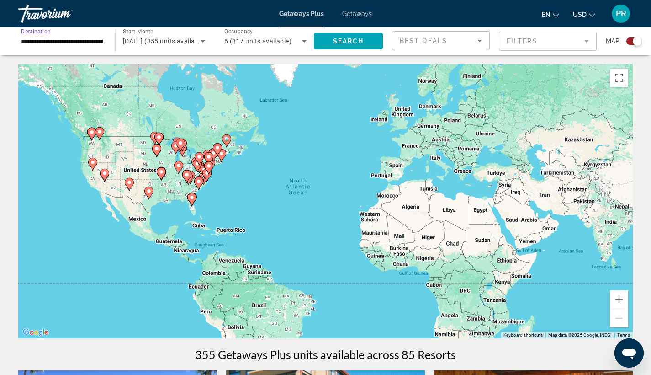
click at [74, 41] on input "**********" at bounding box center [62, 41] width 82 height 11
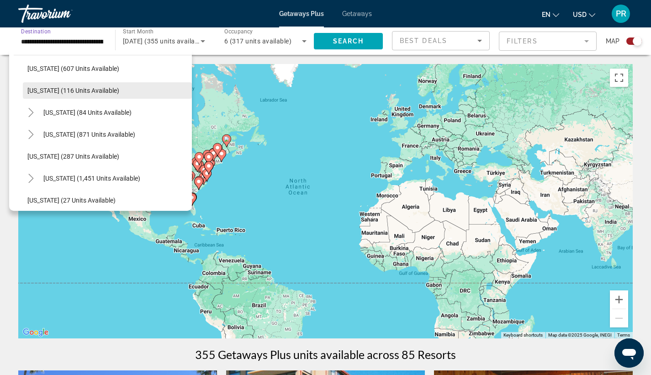
scroll to position [562, 0]
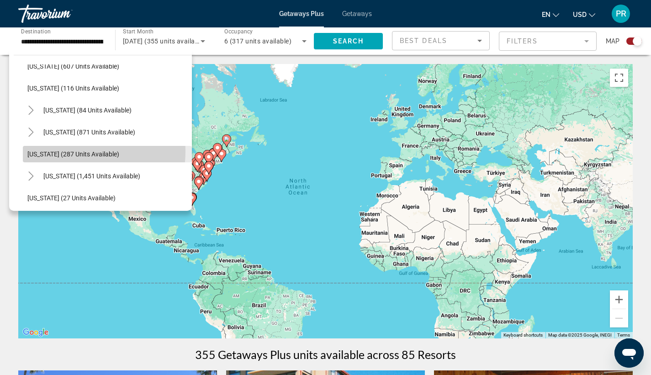
click at [69, 151] on span "[US_STATE] (287 units available)" at bounding box center [73, 153] width 92 height 7
type input "**********"
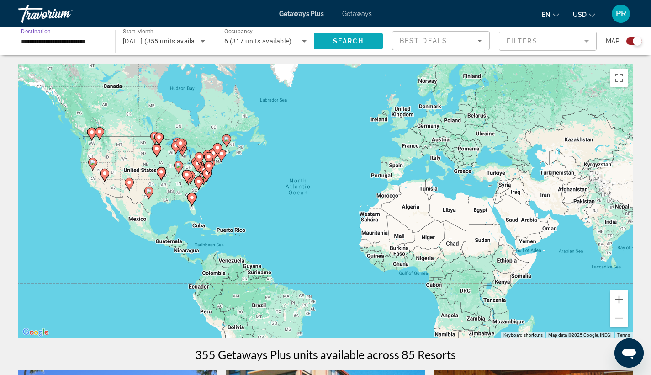
click at [338, 41] on span "Search" at bounding box center [348, 40] width 31 height 7
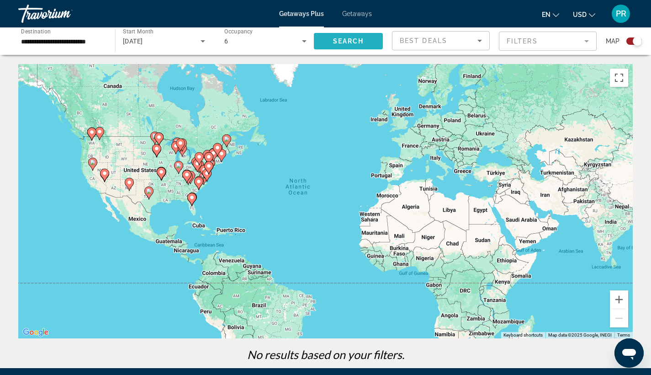
click at [340, 39] on span "Search" at bounding box center [348, 40] width 31 height 7
click at [201, 42] on icon "Search widget" at bounding box center [202, 41] width 11 height 11
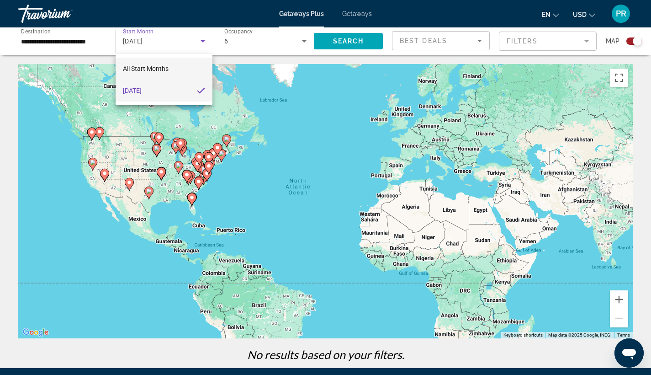
click at [168, 68] on span "All Start Months" at bounding box center [146, 68] width 46 height 7
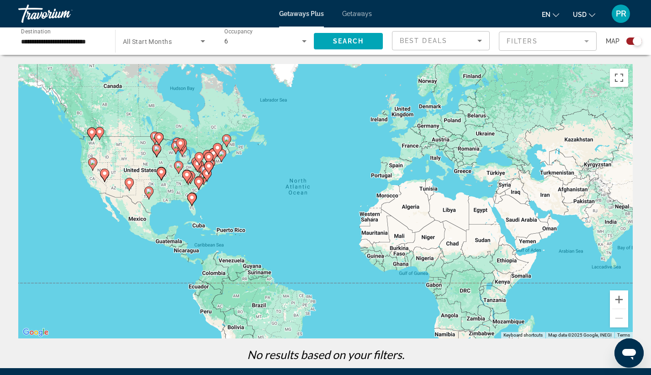
click at [168, 44] on span "All Start Months" at bounding box center [147, 41] width 49 height 7
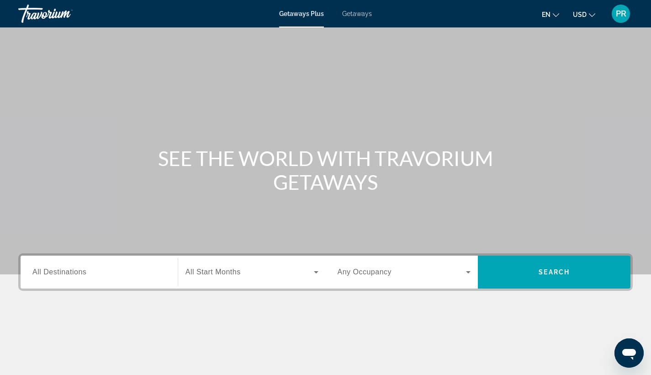
click at [74, 275] on span "All Destinations" at bounding box center [59, 272] width 54 height 8
click at [74, 275] on input "Destination All Destinations" at bounding box center [98, 272] width 133 height 11
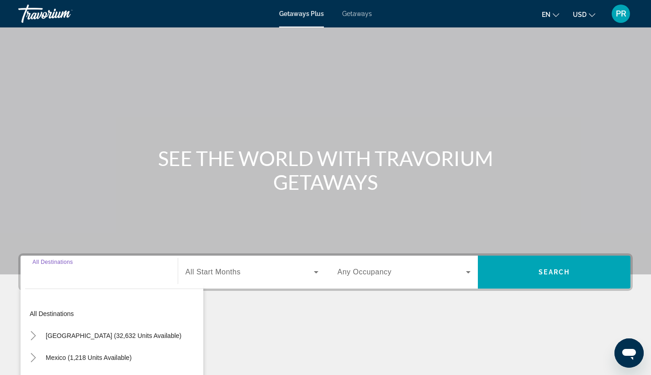
scroll to position [119, 0]
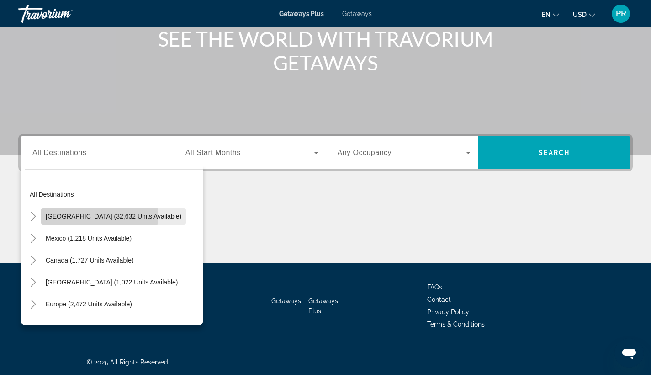
click at [89, 216] on span "[GEOGRAPHIC_DATA] (32,632 units available)" at bounding box center [114, 215] width 136 height 7
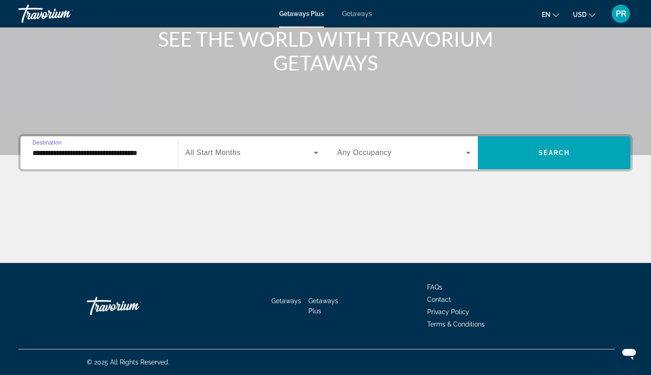
click at [100, 153] on input "**********" at bounding box center [98, 153] width 133 height 11
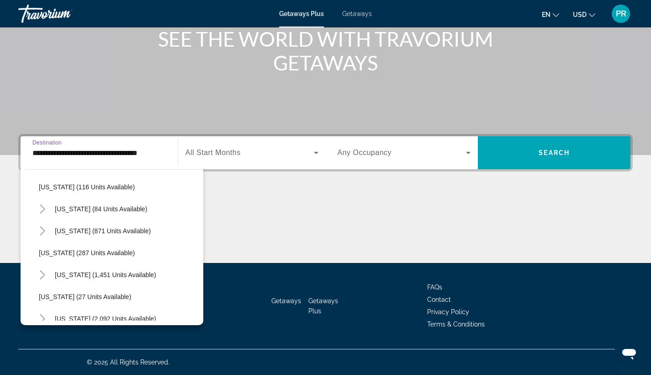
scroll to position [584, 0]
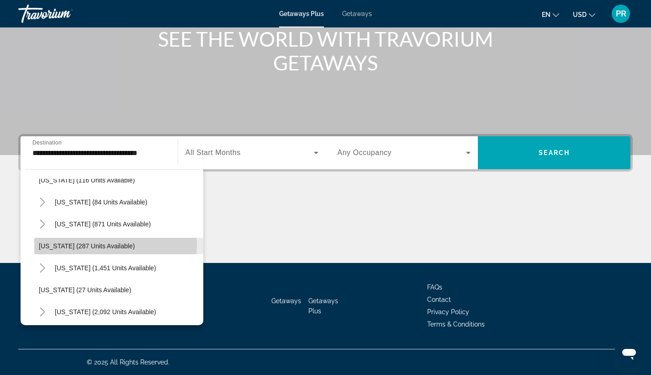
click at [92, 243] on span "Oregon (287 units available)" at bounding box center [87, 245] width 96 height 7
type input "**********"
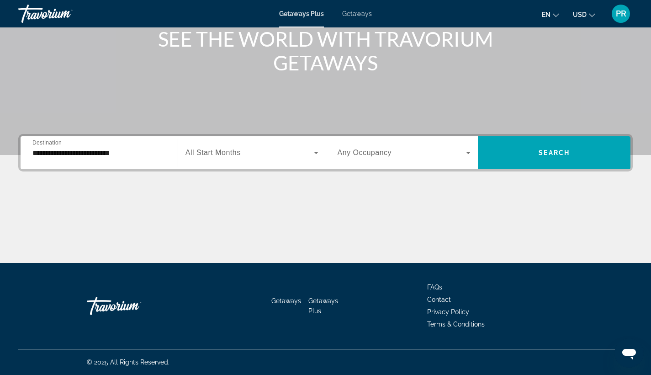
click at [215, 146] on div "Search widget" at bounding box center [251, 153] width 133 height 26
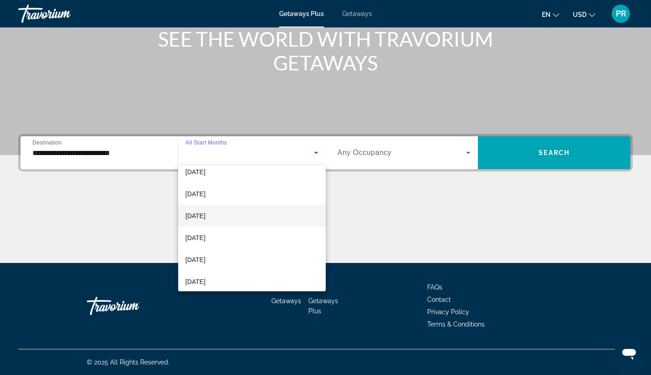
scroll to position [116, 0]
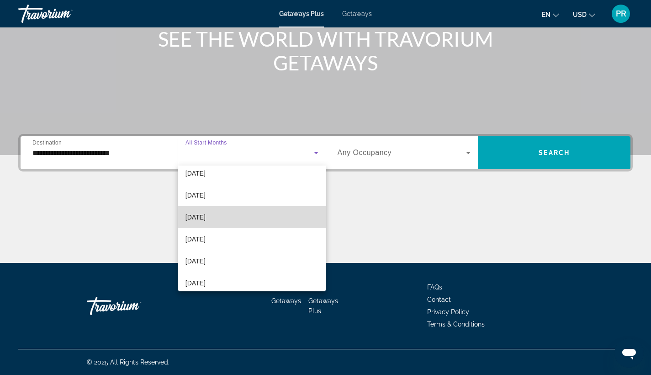
click at [268, 216] on mat-option "March 2026" at bounding box center [252, 217] width 148 height 22
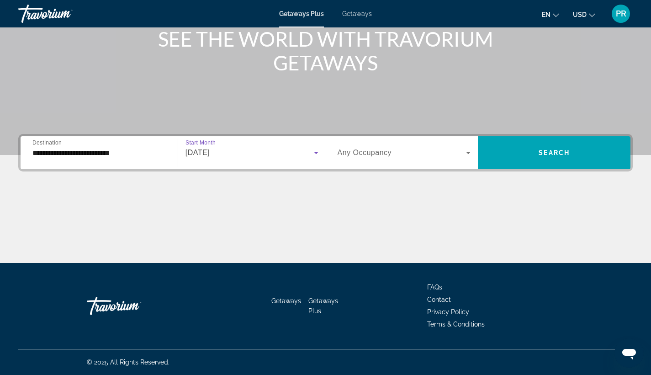
click at [244, 154] on div "March 2026" at bounding box center [249, 152] width 128 height 11
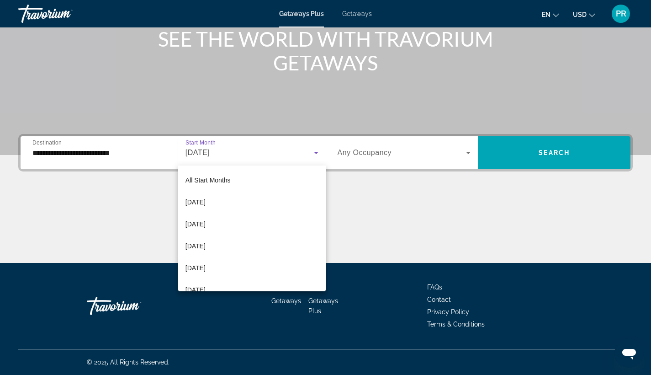
scroll to position [53, 0]
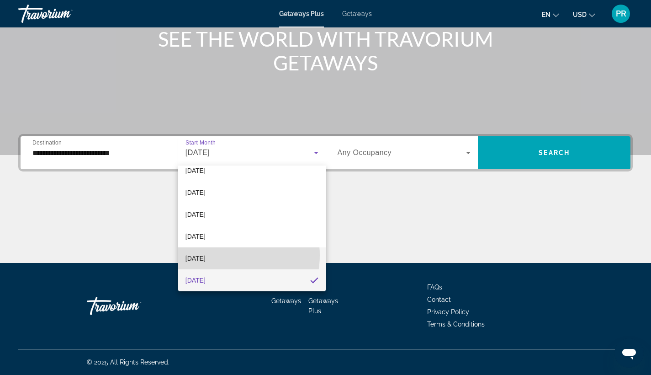
click at [227, 255] on mat-option "February 2026" at bounding box center [252, 258] width 148 height 22
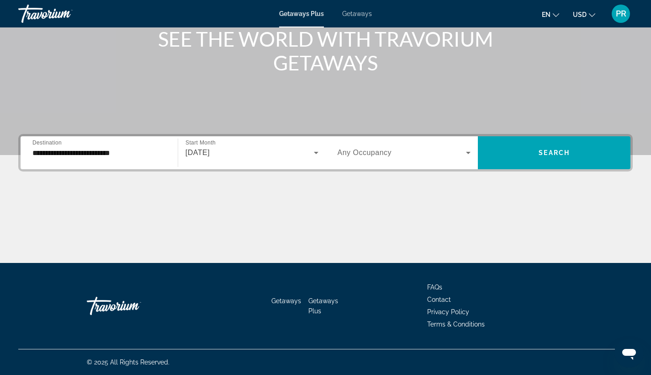
click at [373, 156] on span "Any Occupancy" at bounding box center [365, 152] width 54 height 8
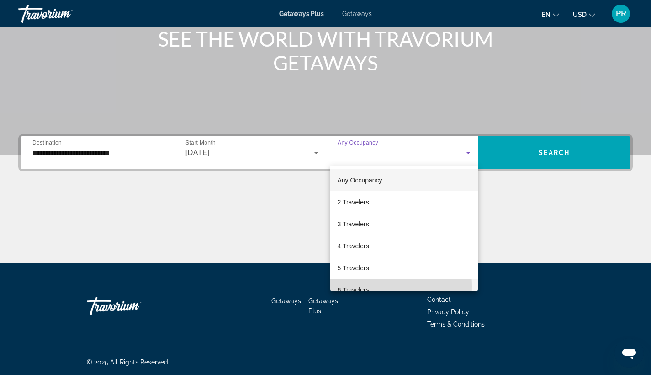
click at [345, 286] on span "6 Travelers" at bounding box center [354, 289] width 32 height 11
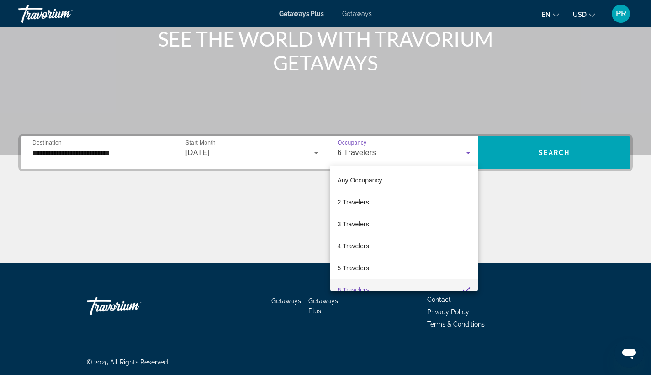
scroll to position [10, 0]
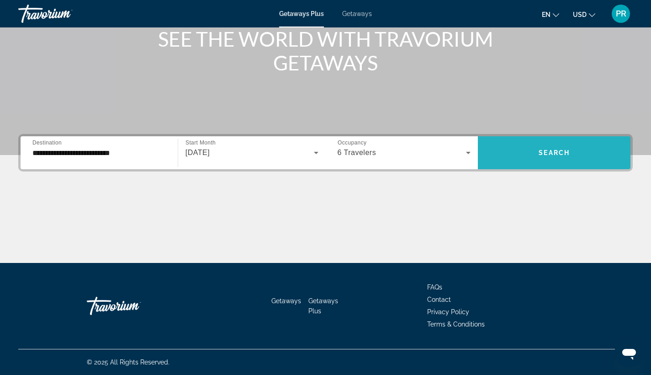
click at [504, 153] on span "Search widget" at bounding box center [554, 153] width 153 height 22
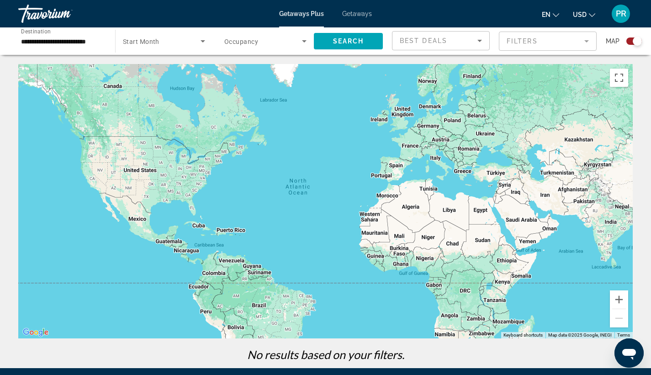
click at [149, 44] on span "Start Month" at bounding box center [141, 41] width 37 height 7
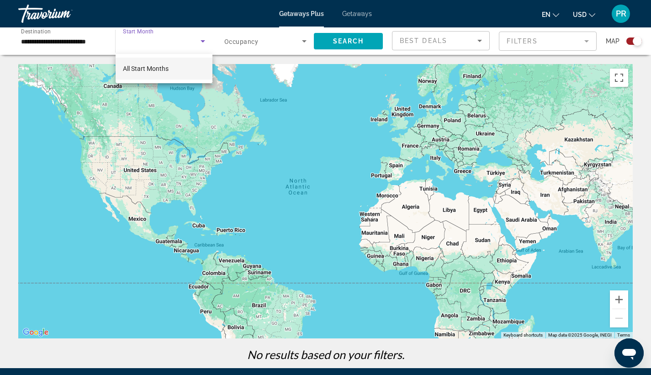
click at [97, 42] on div at bounding box center [325, 187] width 651 height 375
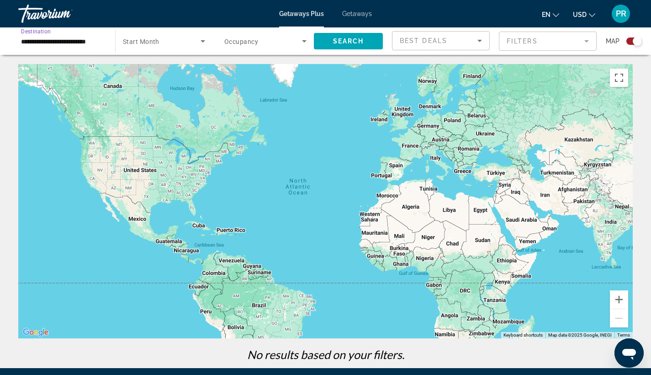
click at [97, 42] on input "**********" at bounding box center [62, 41] width 82 height 11
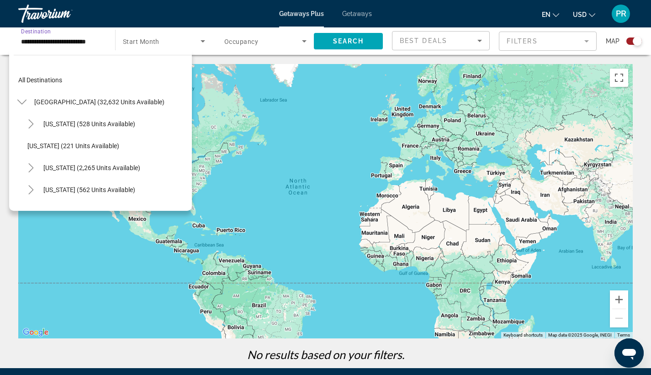
scroll to position [581, 0]
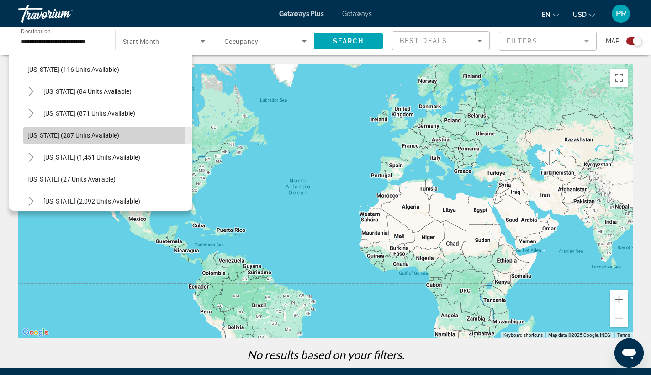
click at [94, 135] on span "Oregon (287 units available)" at bounding box center [73, 135] width 92 height 7
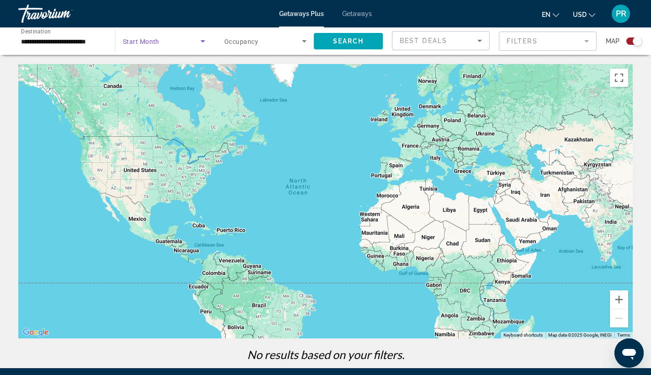
click at [164, 41] on span "Search widget" at bounding box center [162, 41] width 78 height 11
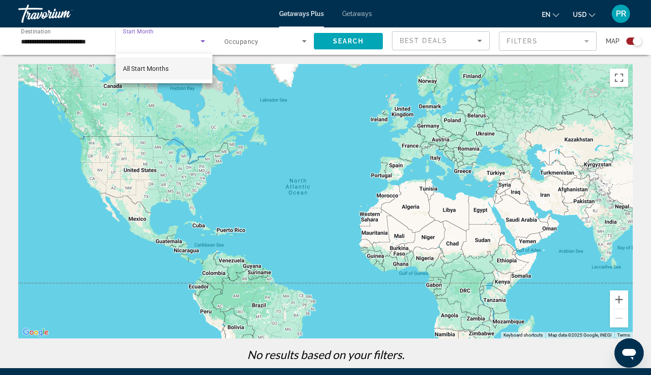
click at [202, 41] on div at bounding box center [325, 187] width 651 height 375
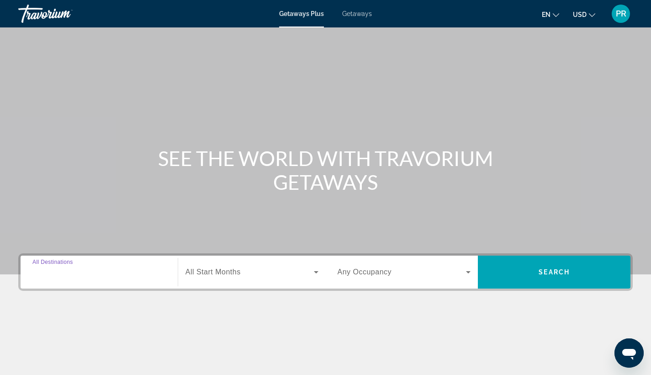
click at [48, 267] on input "Destination All Destinations" at bounding box center [98, 272] width 133 height 11
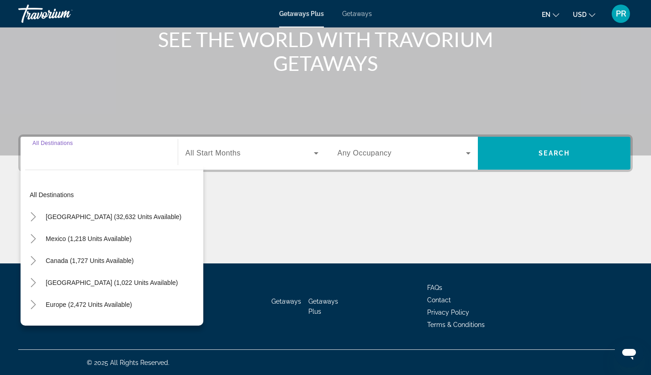
scroll to position [119, 0]
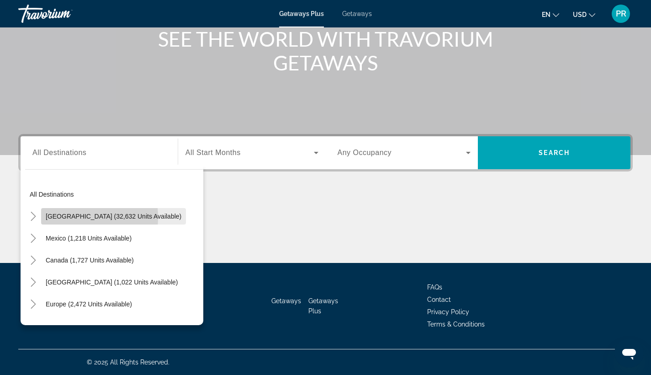
click at [63, 217] on span "[GEOGRAPHIC_DATA] (32,632 units available)" at bounding box center [114, 215] width 136 height 7
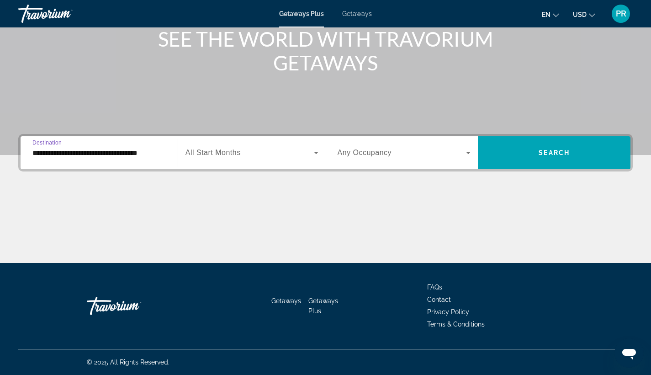
click at [75, 153] on input "**********" at bounding box center [98, 153] width 133 height 11
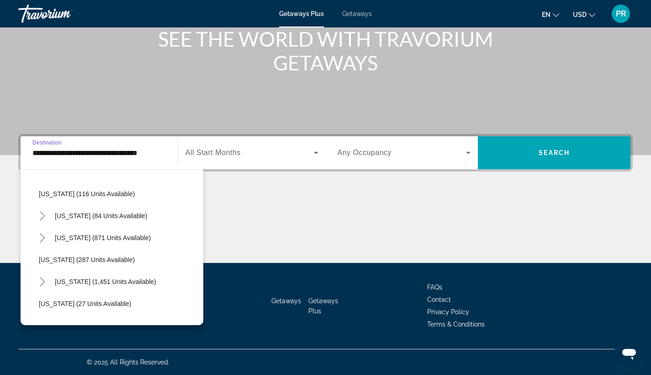
scroll to position [571, 0]
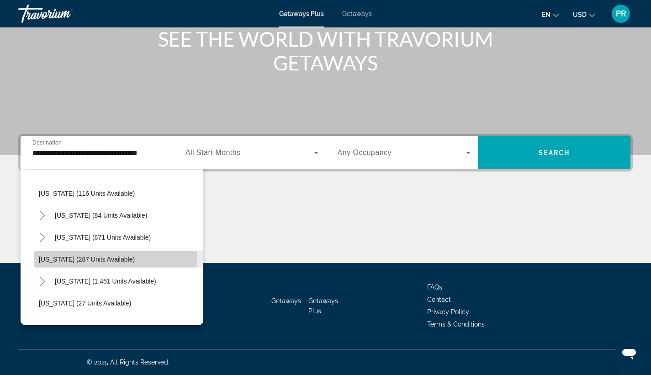
click at [71, 256] on span "[US_STATE] (287 units available)" at bounding box center [87, 258] width 96 height 7
type input "**********"
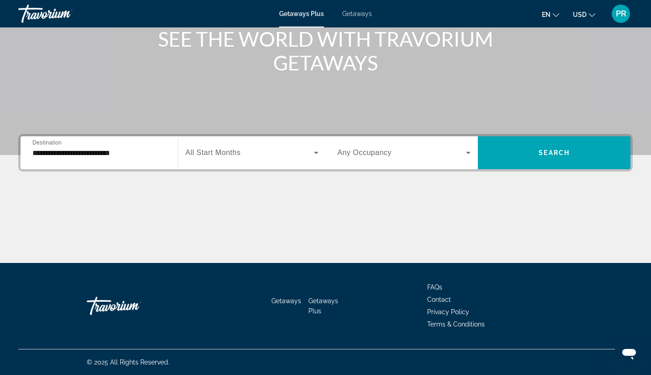
click at [215, 151] on span "All Start Months" at bounding box center [212, 152] width 55 height 8
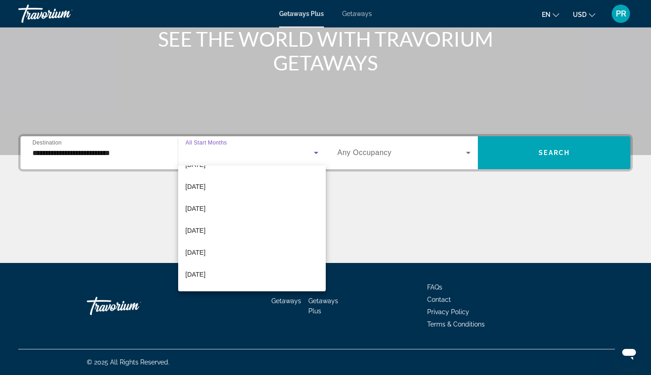
scroll to position [65, 0]
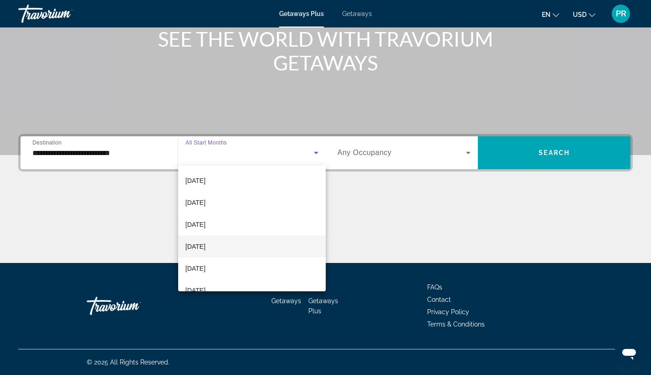
click at [206, 244] on span "February 2026" at bounding box center [195, 246] width 20 height 11
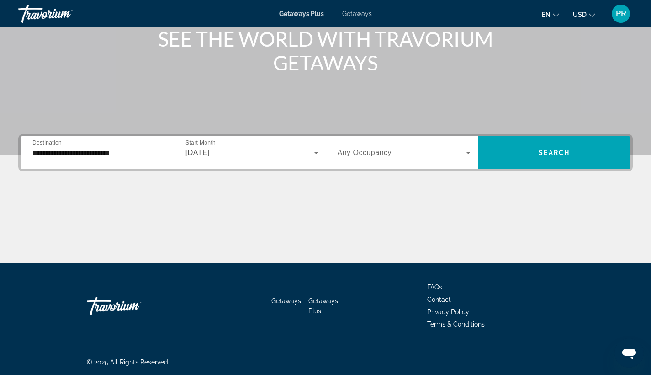
click at [354, 150] on span "Any Occupancy" at bounding box center [365, 152] width 54 height 8
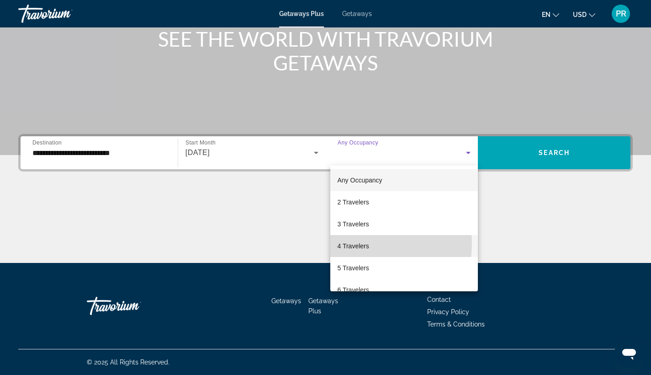
click at [362, 243] on span "4 Travelers" at bounding box center [354, 245] width 32 height 11
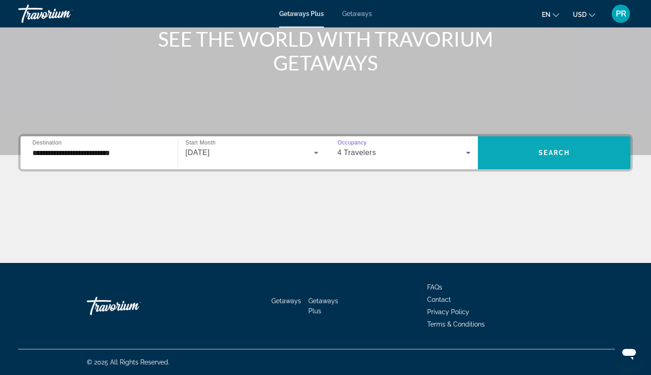
click at [521, 153] on span "Search widget" at bounding box center [554, 153] width 153 height 22
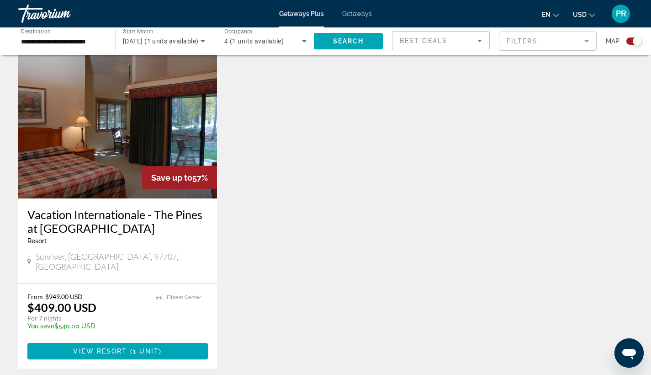
scroll to position [318, 0]
click at [115, 151] on img "Main content" at bounding box center [117, 125] width 199 height 146
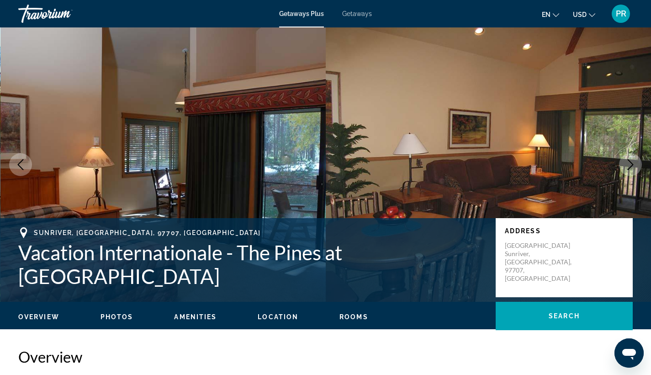
click at [258, 156] on img "Main content" at bounding box center [163, 164] width 326 height 274
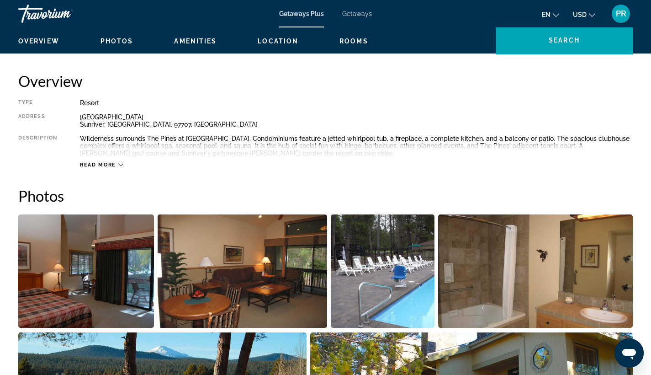
scroll to position [337, 0]
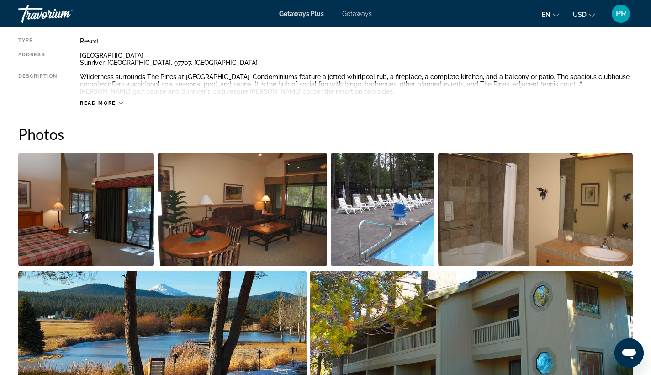
click at [97, 212] on img "Open full-screen image slider" at bounding box center [86, 209] width 136 height 113
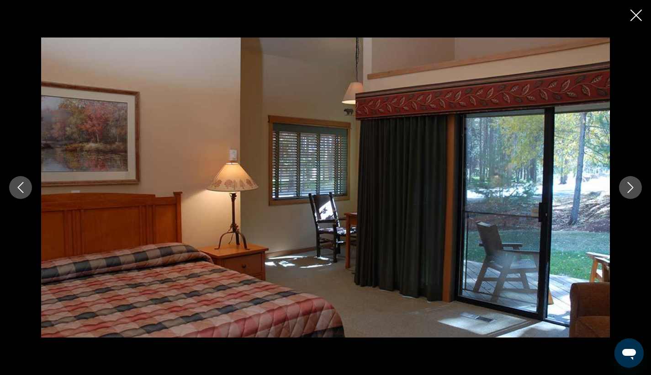
click at [628, 183] on icon "Next image" at bounding box center [630, 187] width 11 height 11
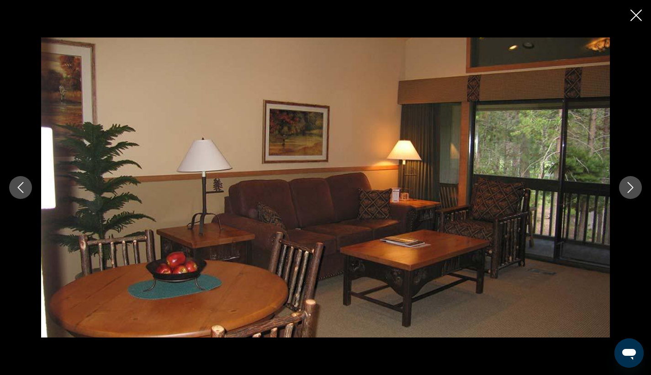
click at [628, 183] on icon "Next image" at bounding box center [630, 187] width 11 height 11
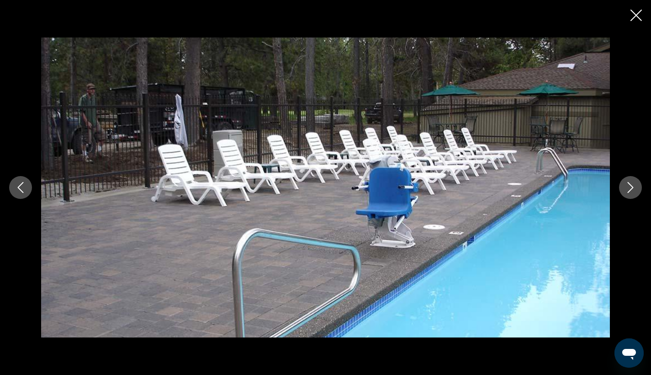
click at [628, 183] on icon "Next image" at bounding box center [630, 187] width 11 height 11
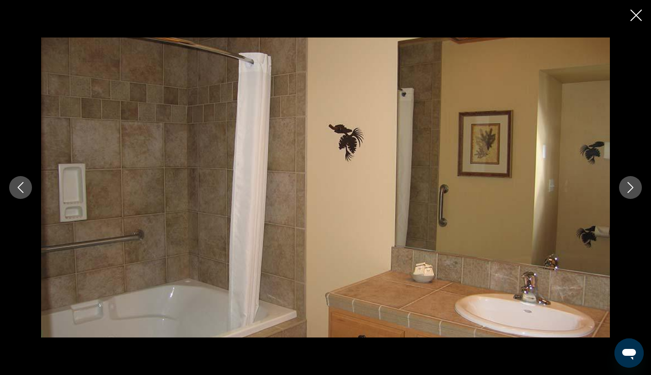
click at [628, 183] on icon "Next image" at bounding box center [630, 187] width 11 height 11
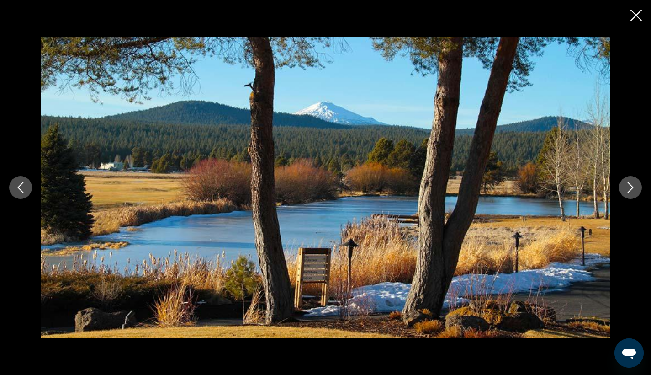
click at [628, 183] on icon "Next image" at bounding box center [630, 187] width 11 height 11
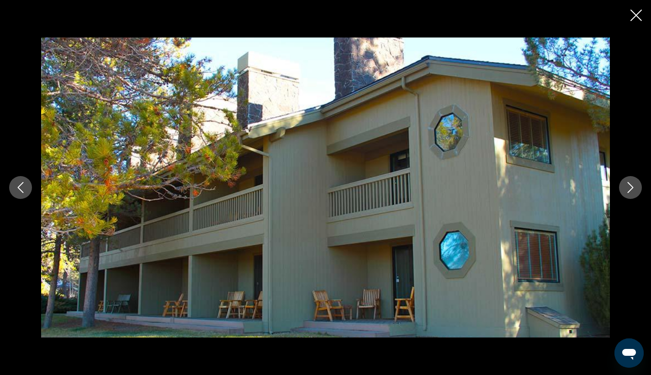
click at [628, 183] on icon "Next image" at bounding box center [630, 187] width 11 height 11
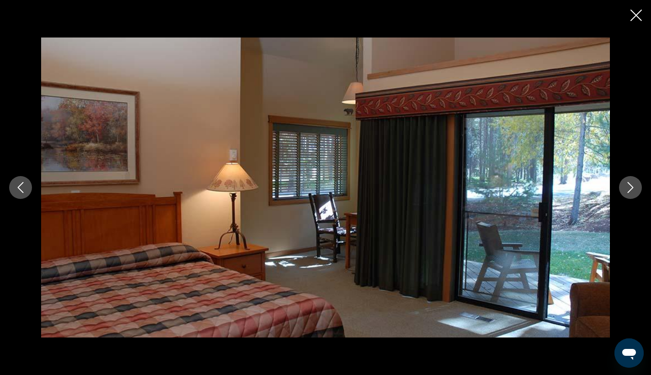
click at [628, 183] on icon "Next image" at bounding box center [630, 187] width 11 height 11
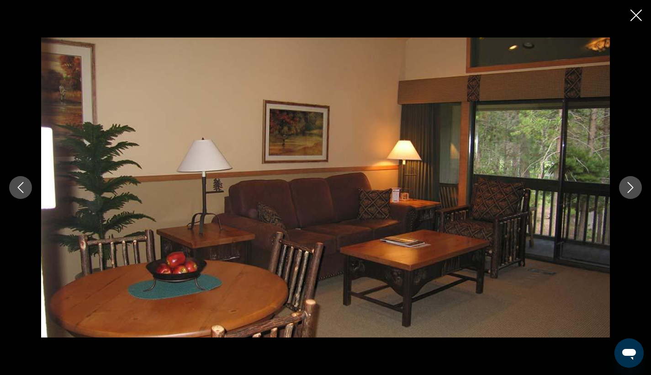
click at [628, 183] on icon "Next image" at bounding box center [630, 187] width 11 height 11
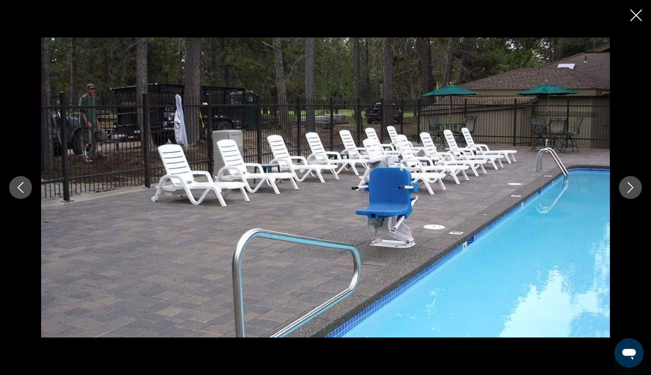
click at [628, 183] on icon "Next image" at bounding box center [630, 187] width 11 height 11
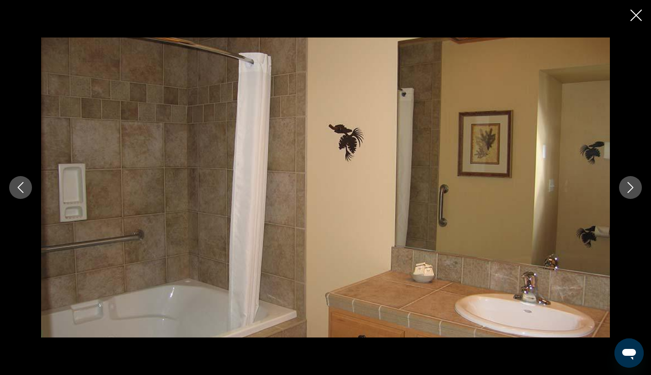
click at [628, 183] on icon "Next image" at bounding box center [630, 187] width 11 height 11
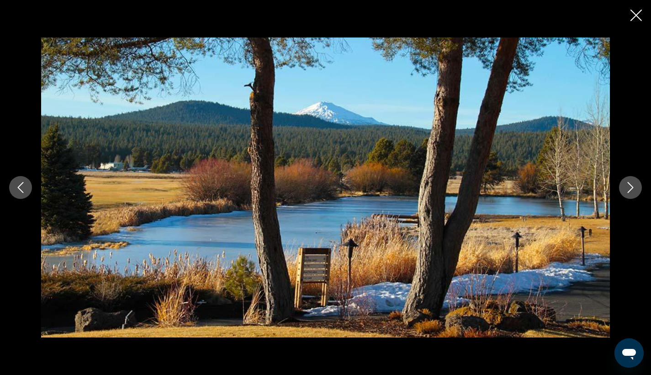
click at [628, 183] on icon "Next image" at bounding box center [630, 187] width 11 height 11
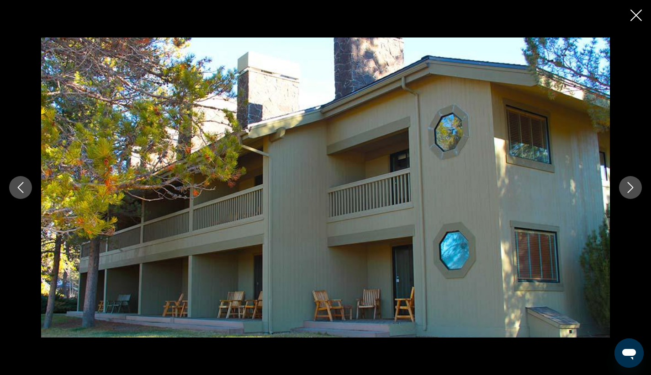
click at [628, 183] on icon "Next image" at bounding box center [630, 187] width 11 height 11
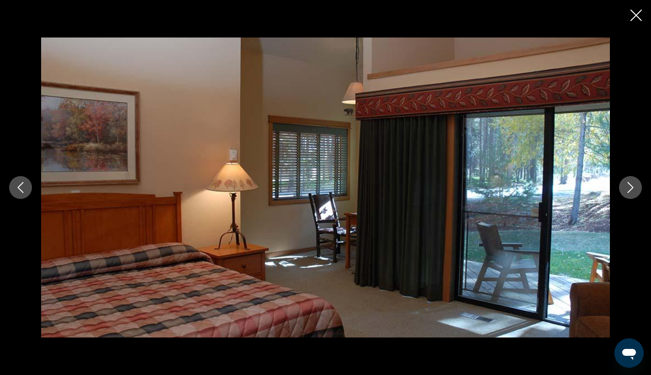
click at [628, 183] on icon "Next image" at bounding box center [630, 187] width 11 height 11
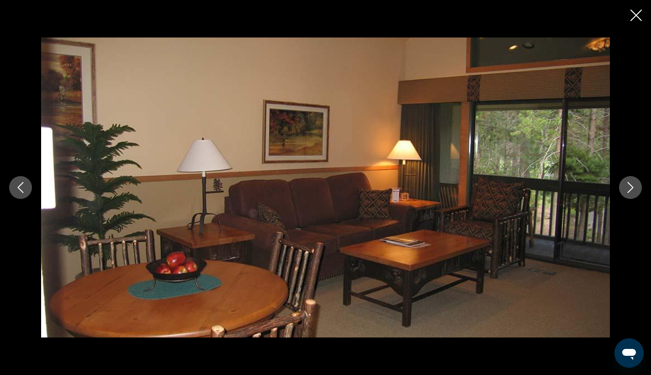
click at [628, 183] on icon "Next image" at bounding box center [630, 187] width 11 height 11
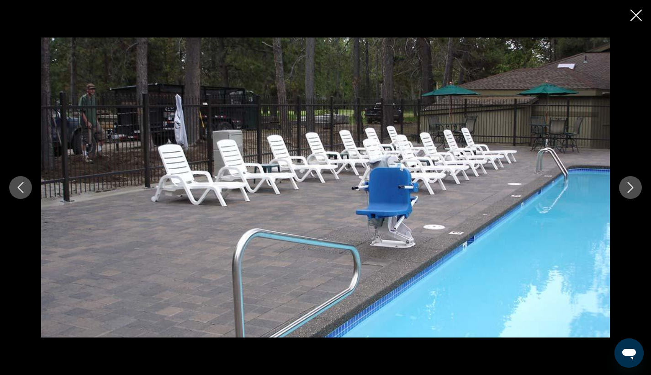
click at [628, 183] on icon "Next image" at bounding box center [630, 187] width 11 height 11
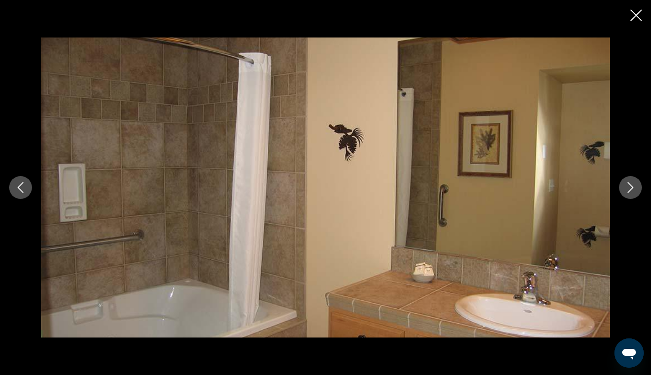
click at [628, 183] on icon "Next image" at bounding box center [630, 187] width 11 height 11
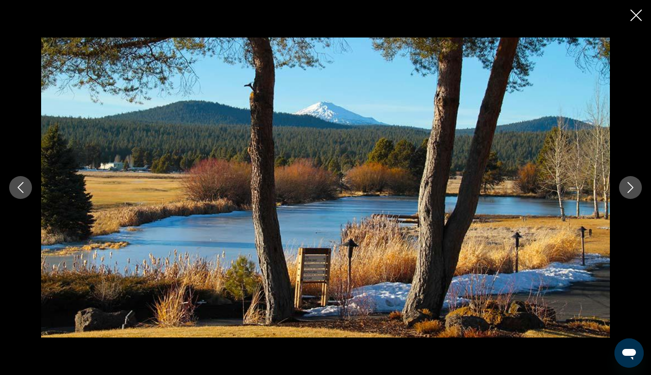
click at [628, 183] on icon "Next image" at bounding box center [630, 187] width 11 height 11
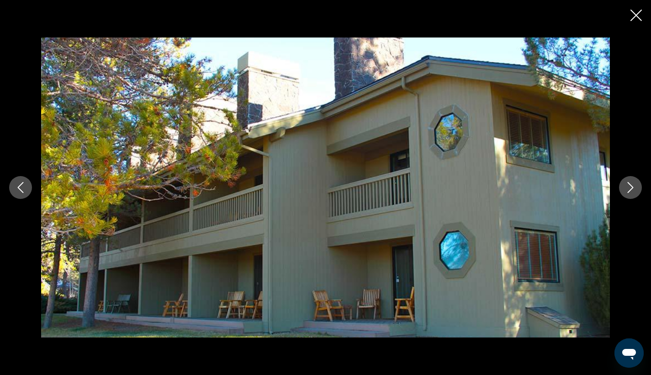
click at [632, 13] on icon "Close slideshow" at bounding box center [635, 15] width 11 height 11
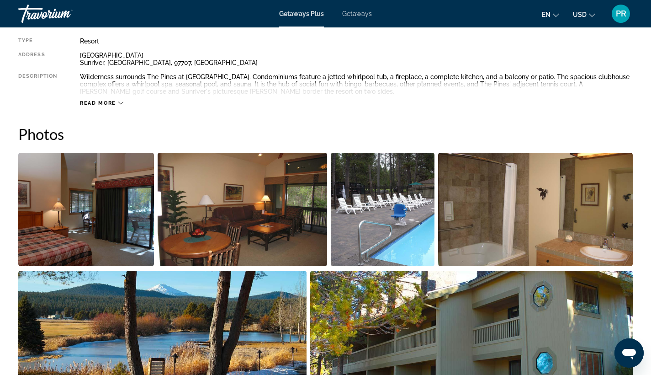
click at [345, 14] on span "Getaways" at bounding box center [357, 13] width 30 height 7
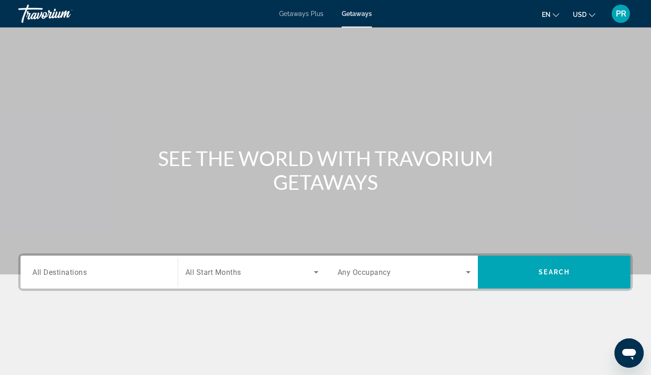
click at [295, 14] on span "Getaways Plus" at bounding box center [301, 13] width 44 height 7
click at [370, 11] on span "Getaways" at bounding box center [357, 13] width 30 height 7
click at [99, 270] on input "Destination All Destinations" at bounding box center [98, 272] width 133 height 11
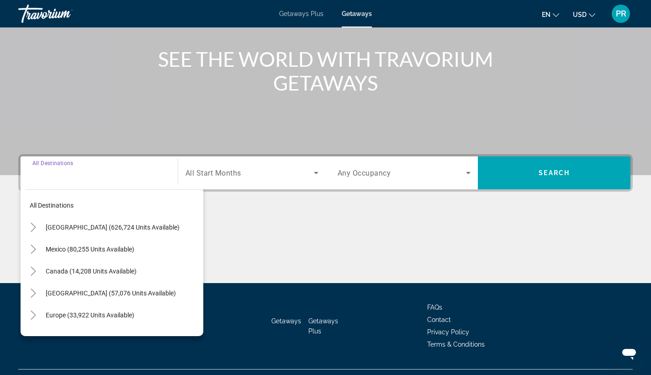
scroll to position [119, 0]
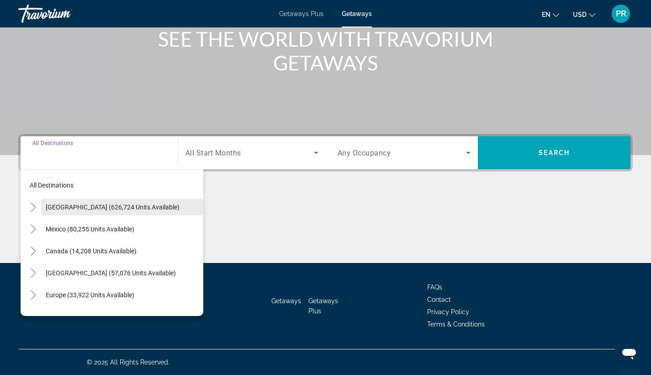
click at [100, 202] on span "Search widget" at bounding box center [122, 207] width 162 height 22
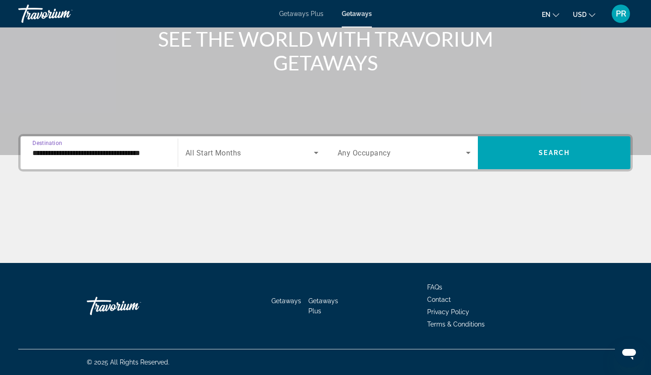
click at [104, 152] on input "**********" at bounding box center [98, 153] width 133 height 11
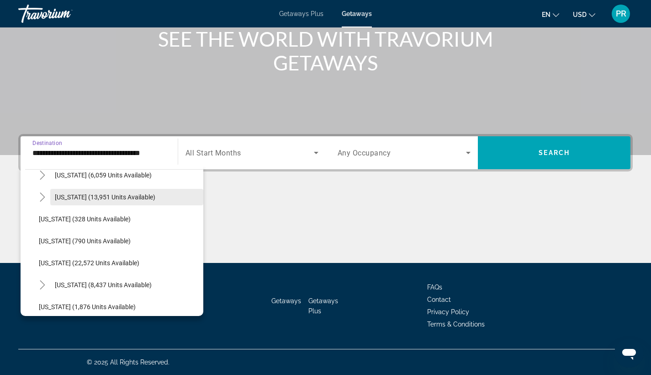
scroll to position [647, 0]
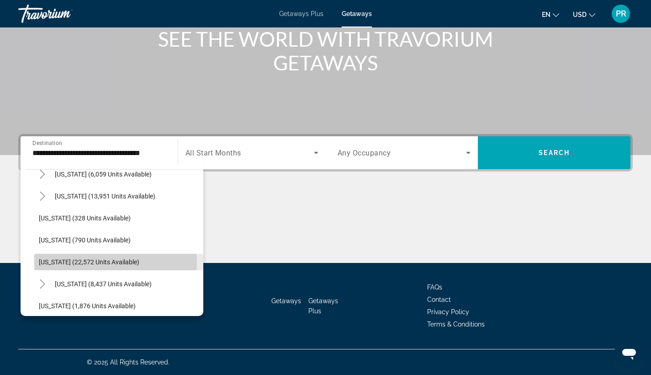
click at [85, 262] on span "Oregon (22,572 units available)" at bounding box center [89, 261] width 100 height 7
type input "**********"
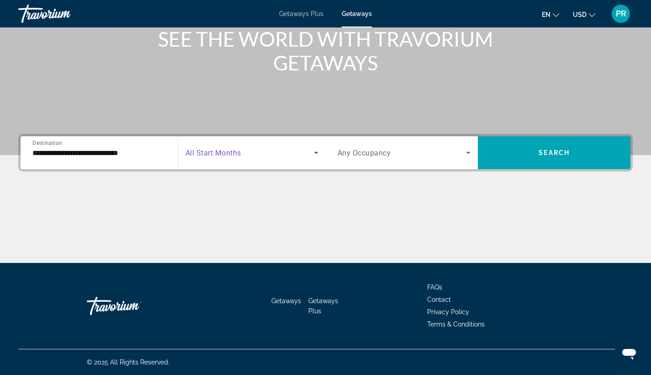
click at [242, 148] on span "Search widget" at bounding box center [249, 152] width 128 height 11
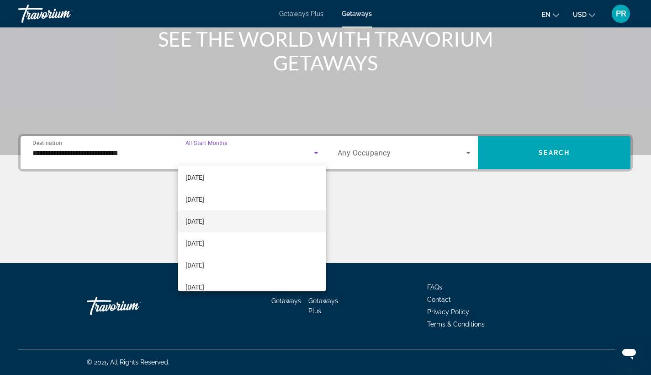
scroll to position [49, 0]
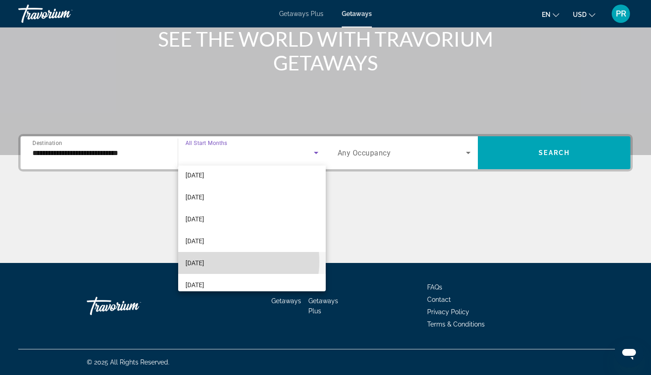
click at [204, 261] on span "February 2026" at bounding box center [194, 262] width 19 height 11
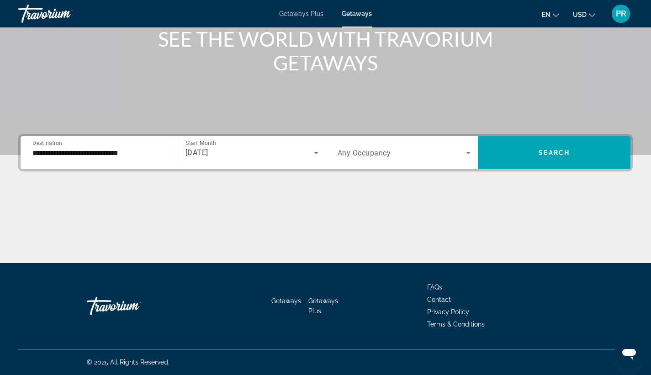
click at [385, 156] on span "Any Occupancy" at bounding box center [364, 152] width 53 height 9
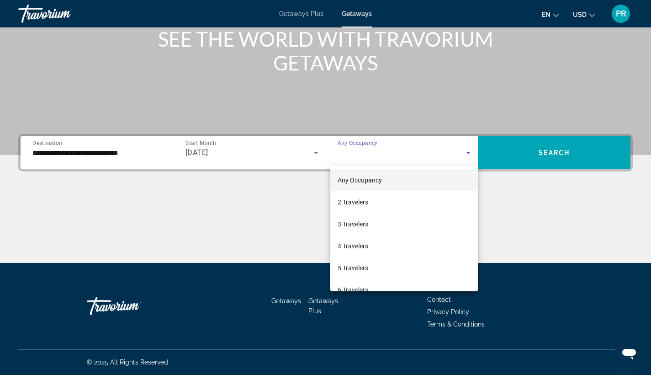
click at [240, 153] on div at bounding box center [325, 187] width 651 height 375
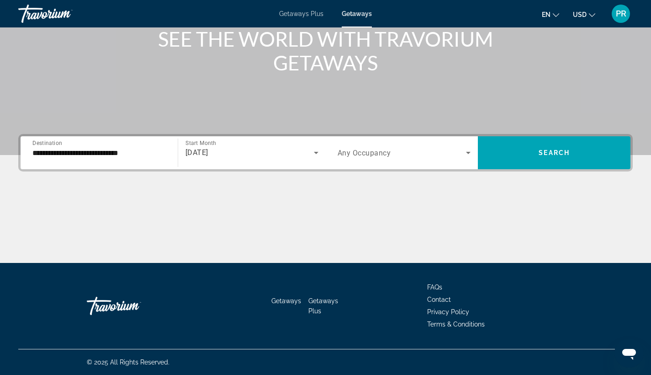
click at [240, 153] on div "February 2026" at bounding box center [249, 152] width 128 height 11
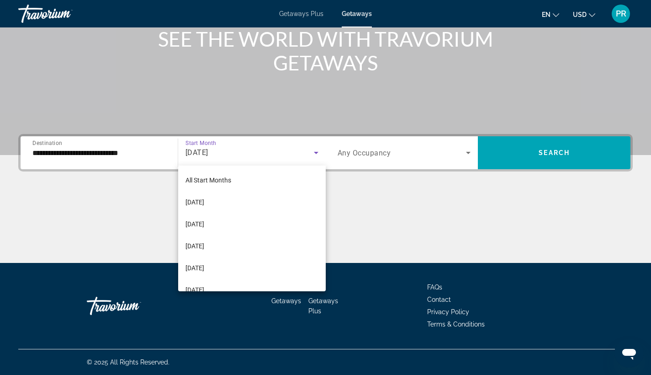
scroll to position [32, 0]
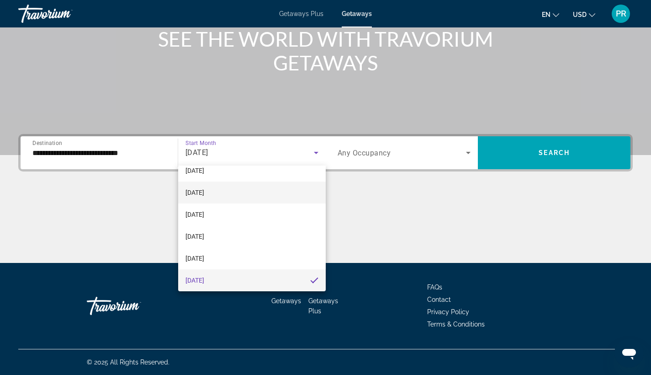
click at [226, 190] on mat-option "October 2025" at bounding box center [252, 192] width 148 height 22
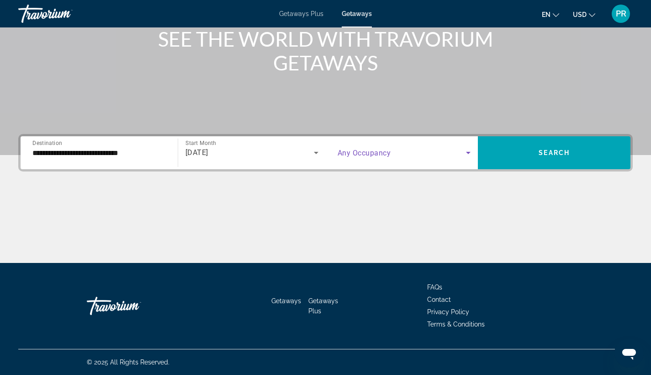
click at [381, 148] on span "Search widget" at bounding box center [402, 152] width 129 height 11
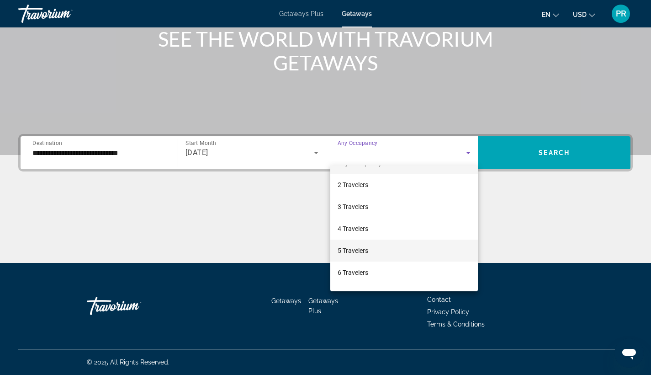
scroll to position [25, 0]
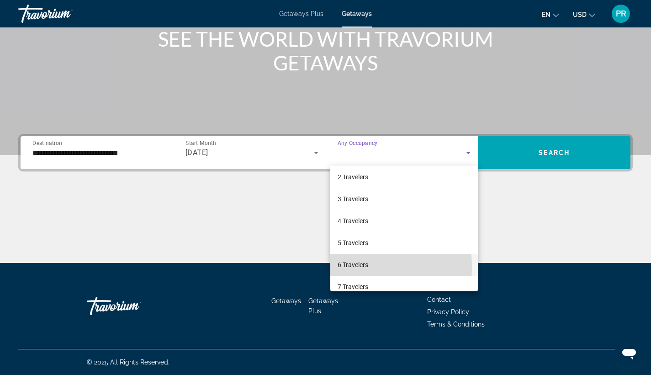
click at [351, 267] on span "6 Travelers" at bounding box center [353, 264] width 31 height 11
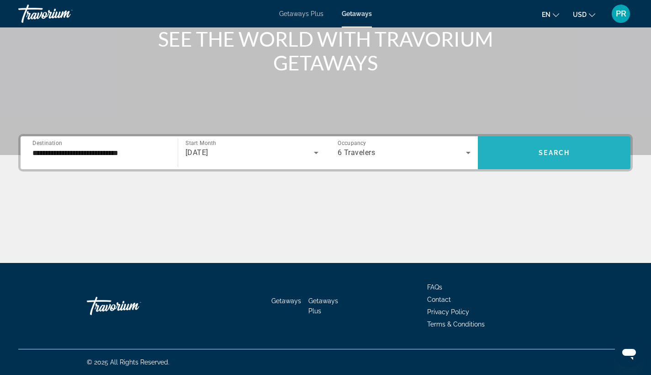
click at [518, 149] on span "Search widget" at bounding box center [554, 153] width 153 height 22
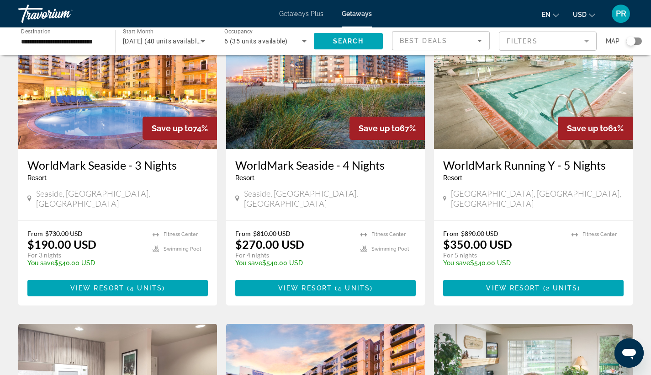
scroll to position [418, 0]
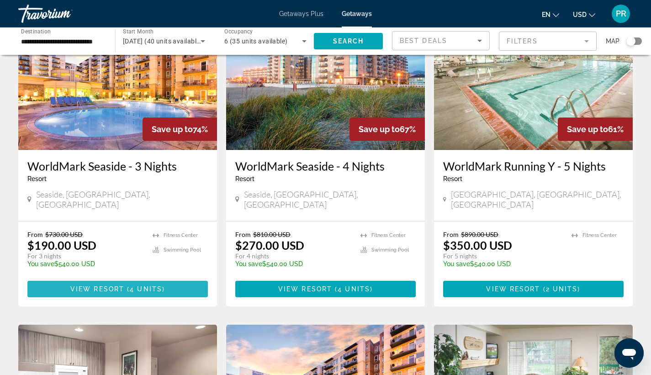
click at [129, 285] on span "( 4 units )" at bounding box center [144, 288] width 41 height 7
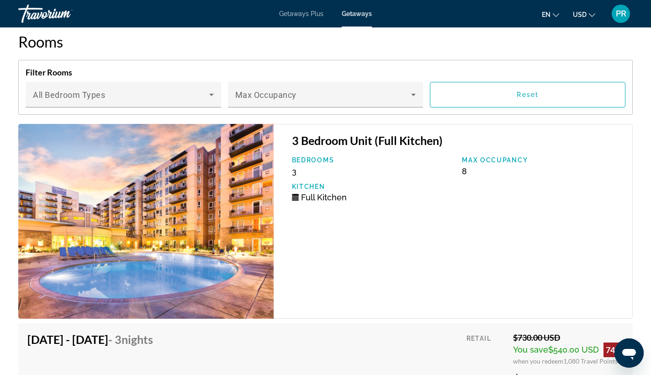
scroll to position [1792, 0]
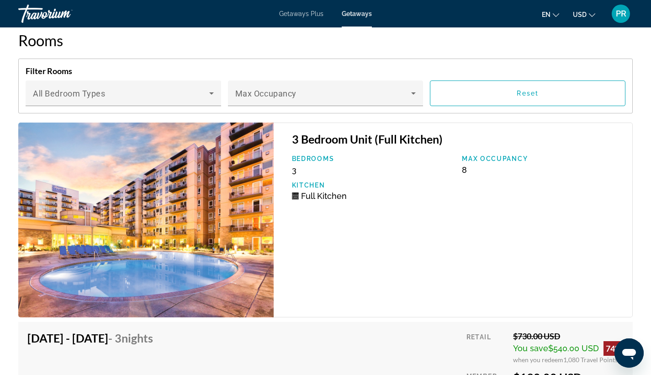
click at [172, 221] on img "Main content" at bounding box center [145, 219] width 255 height 195
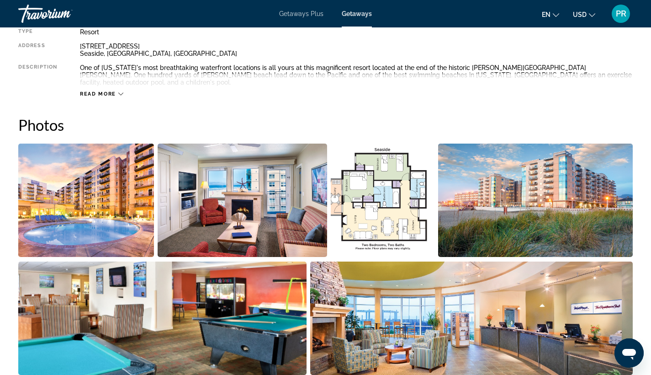
scroll to position [348, 0]
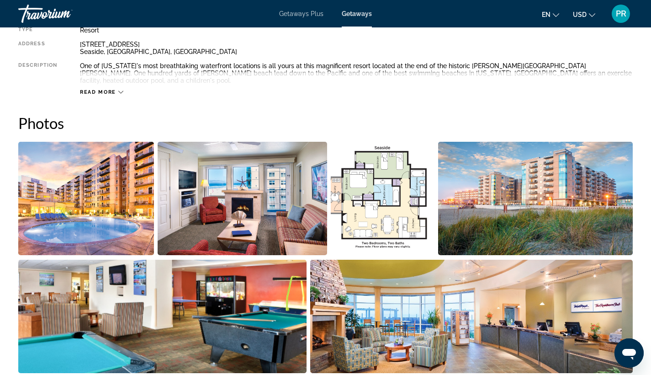
click at [110, 199] on img "Open full-screen image slider" at bounding box center [86, 198] width 136 height 113
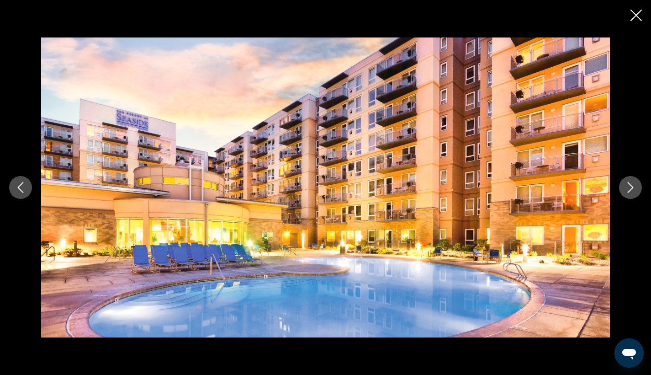
click at [629, 188] on icon "Next image" at bounding box center [630, 187] width 11 height 11
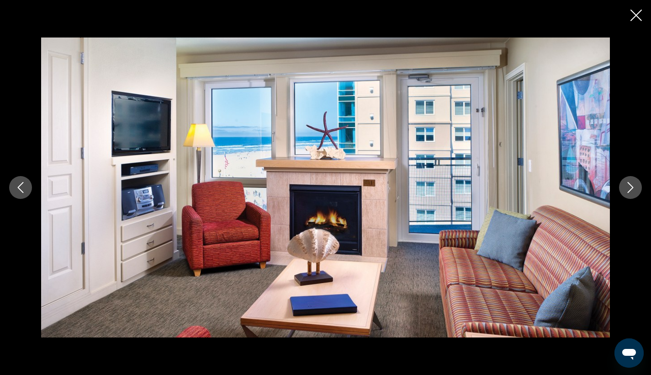
click at [629, 188] on icon "Next image" at bounding box center [630, 187] width 11 height 11
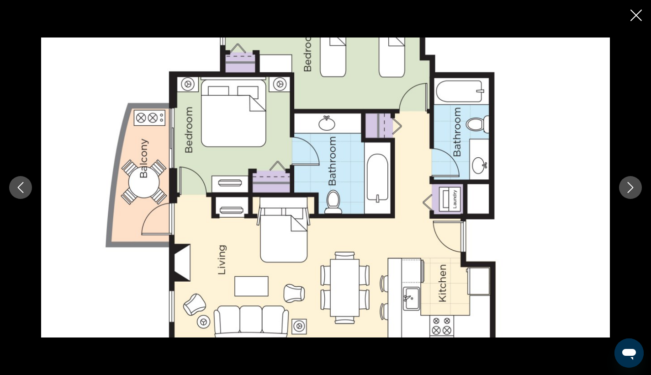
click at [629, 188] on icon "Next image" at bounding box center [630, 187] width 11 height 11
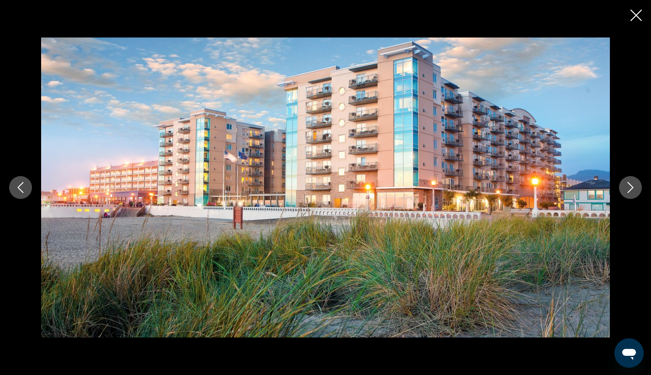
click at [629, 188] on icon "Next image" at bounding box center [630, 187] width 11 height 11
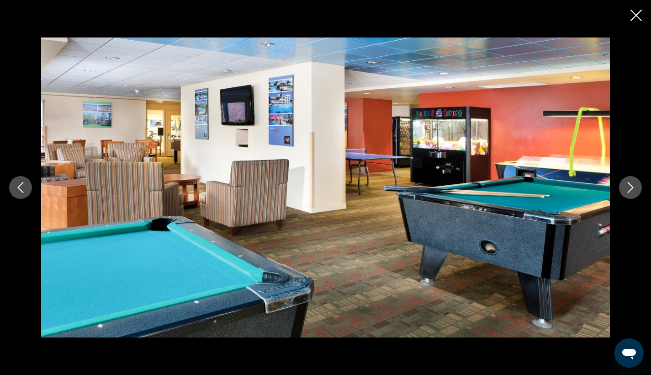
click at [629, 188] on icon "Next image" at bounding box center [630, 187] width 11 height 11
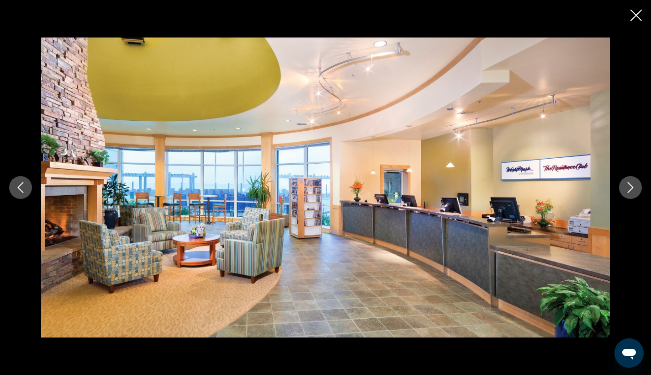
click at [629, 188] on icon "Next image" at bounding box center [630, 187] width 11 height 11
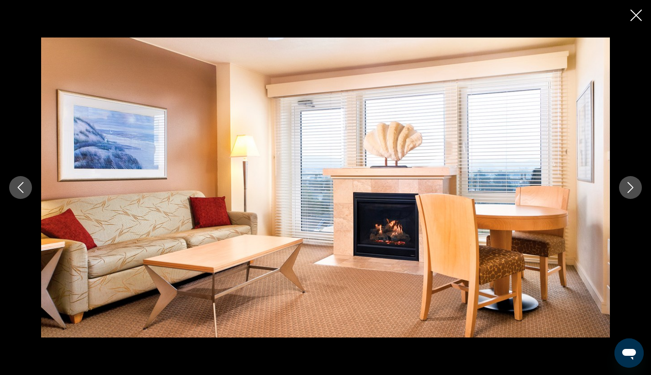
click at [629, 188] on icon "Next image" at bounding box center [630, 187] width 11 height 11
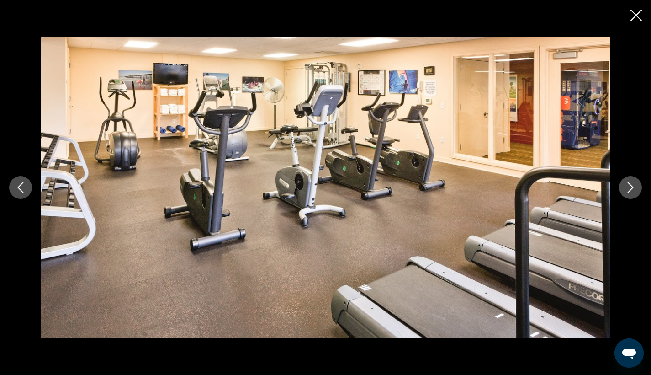
click at [629, 188] on icon "Next image" at bounding box center [630, 187] width 11 height 11
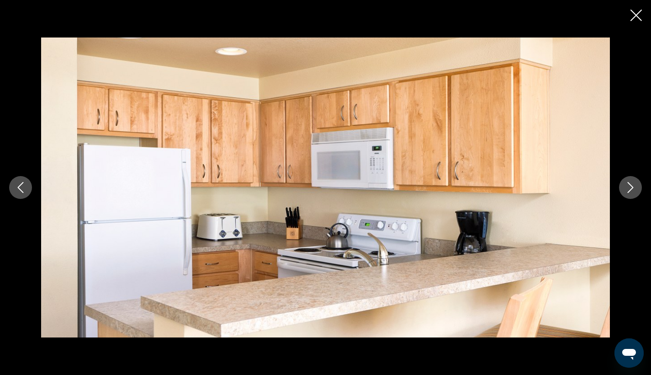
click at [629, 188] on icon "Next image" at bounding box center [630, 187] width 11 height 11
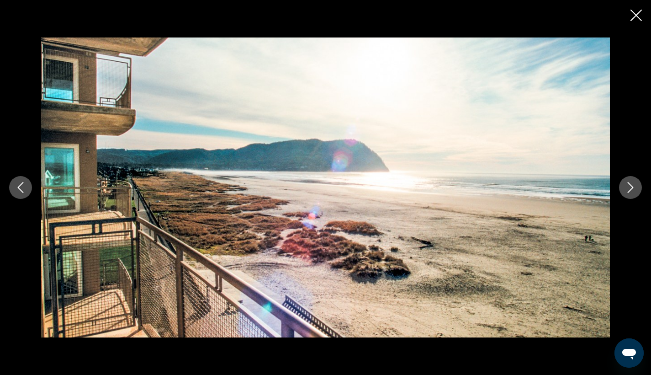
click at [629, 188] on icon "Next image" at bounding box center [630, 187] width 11 height 11
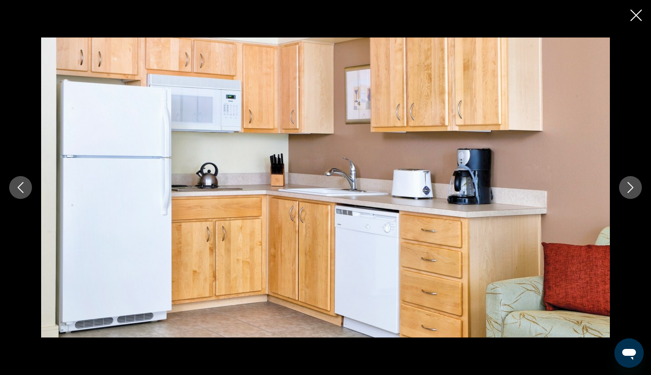
click at [629, 188] on icon "Next image" at bounding box center [630, 187] width 11 height 11
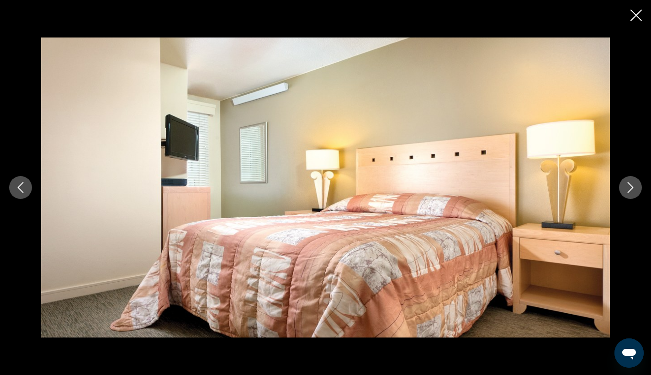
click at [629, 188] on icon "Next image" at bounding box center [630, 187] width 11 height 11
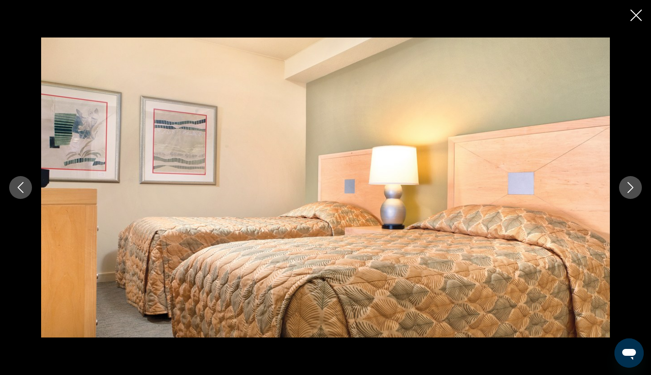
click at [629, 188] on icon "Next image" at bounding box center [630, 187] width 11 height 11
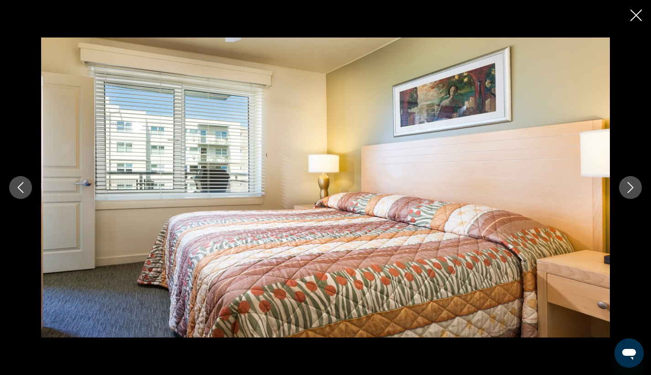
click at [629, 188] on icon "Next image" at bounding box center [630, 187] width 11 height 11
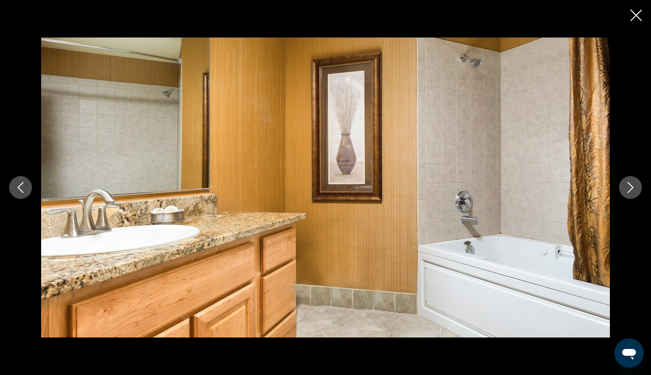
click at [629, 188] on icon "Next image" at bounding box center [630, 187] width 11 height 11
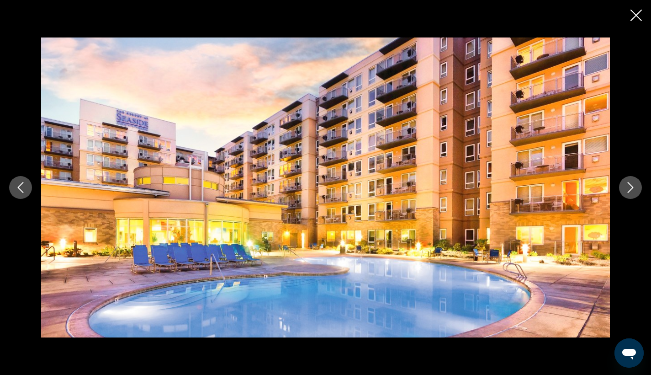
click at [629, 188] on icon "Next image" at bounding box center [630, 187] width 11 height 11
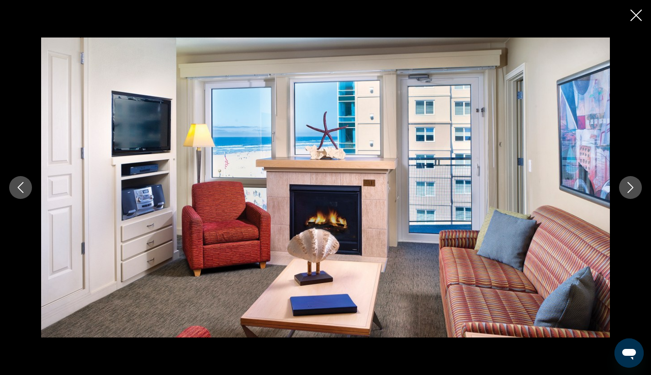
click at [635, 12] on icon "Close slideshow" at bounding box center [635, 15] width 11 height 11
